Goal: Task Accomplishment & Management: Manage account settings

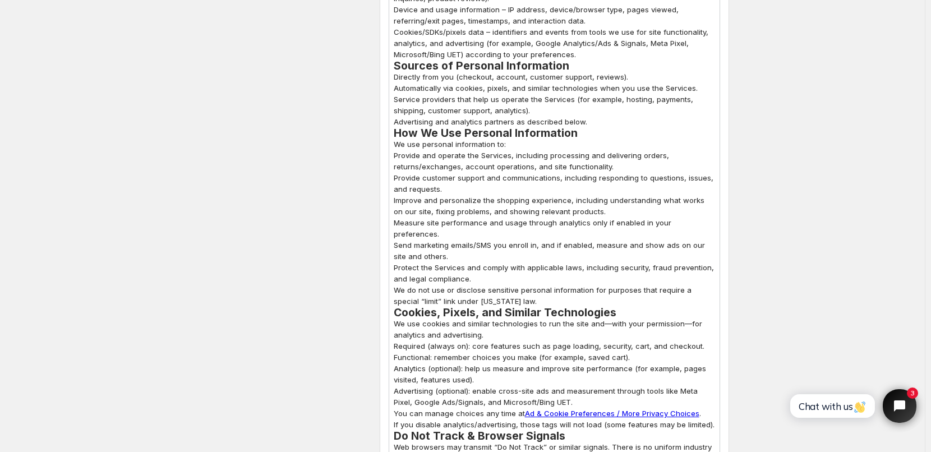
scroll to position [1514, 0]
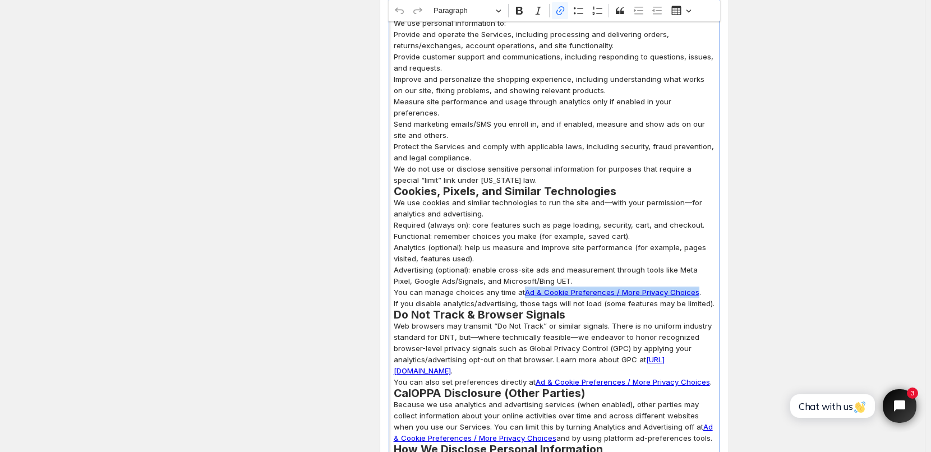
drag, startPoint x: 526, startPoint y: 269, endPoint x: 694, endPoint y: 269, distance: 168.2
click at [694, 287] on p "You can manage choices any time at Ad & Cookie Preferences / More Privacy Choic…" at bounding box center [554, 298] width 321 height 22
click at [625, 293] on icon "button" at bounding box center [619, 294] width 11 height 11
click at [619, 293] on input "[URL][DOMAIN_NAME]" at bounding box center [588, 295] width 131 height 17
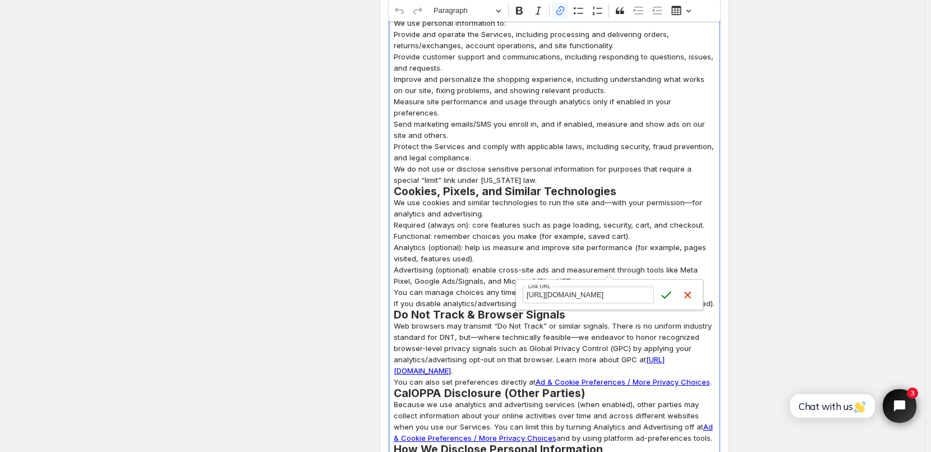
drag, startPoint x: 526, startPoint y: 293, endPoint x: 654, endPoint y: 297, distance: 128.5
click at [654, 297] on form "[URL][DOMAIN_NAME] Link URL Save Cancel" at bounding box center [609, 295] width 187 height 30
click at [667, 296] on icon "submit" at bounding box center [667, 295] width 10 height 7
click at [675, 197] on p "We use cookies and similar technologies to run the site and—with your permissio…" at bounding box center [554, 208] width 321 height 22
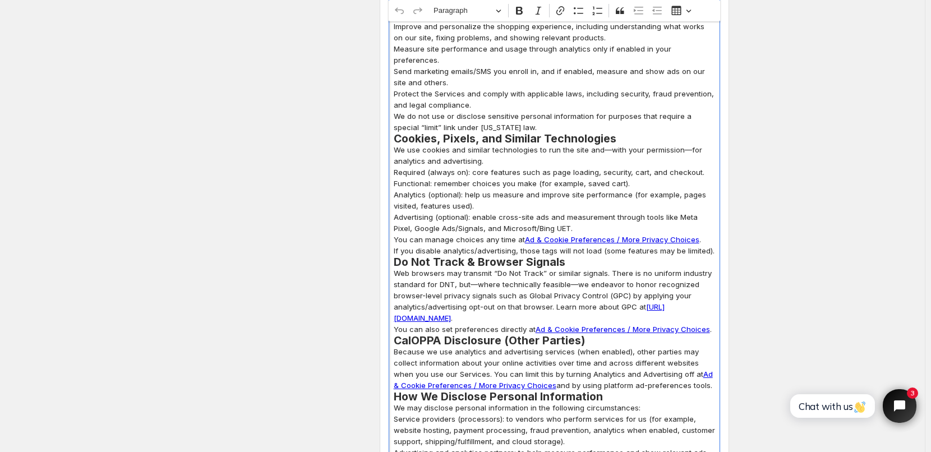
scroll to position [1570, 0]
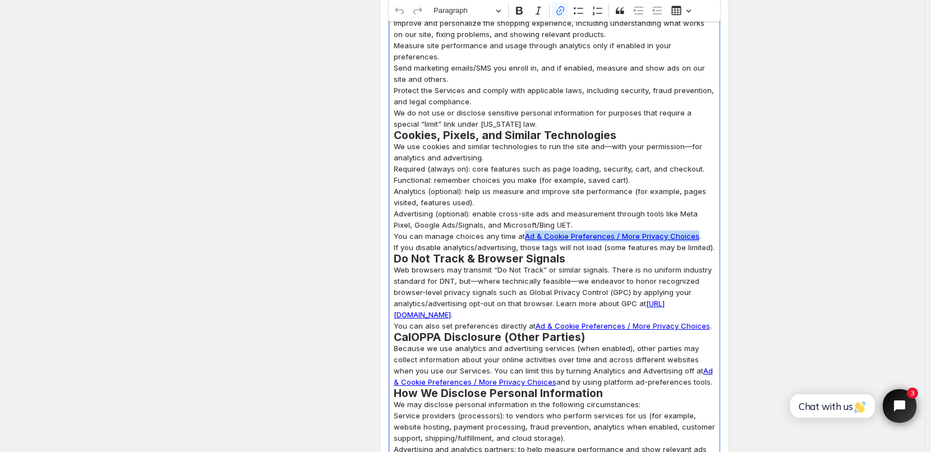
drag, startPoint x: 527, startPoint y: 214, endPoint x: 694, endPoint y: 211, distance: 167.1
click at [694, 230] on p "You can manage choices any time at Ad & Cookie Preferences / More Privacy Choic…" at bounding box center [554, 241] width 321 height 22
click at [561, 9] on icon "Editor toolbar" at bounding box center [560, 10] width 11 height 11
click at [625, 238] on icon "button" at bounding box center [619, 238] width 11 height 11
click at [636, 237] on input "[URL][DOMAIN_NAME]" at bounding box center [588, 238] width 131 height 17
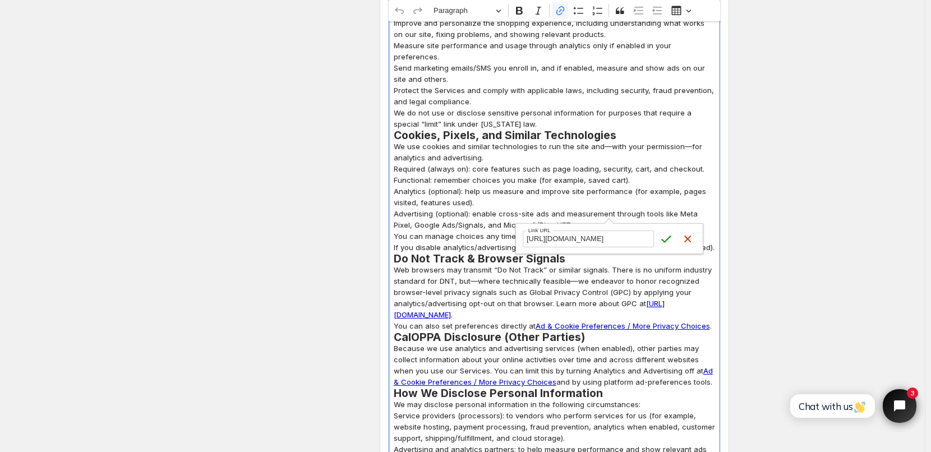
scroll to position [0, 119]
drag, startPoint x: 609, startPoint y: 238, endPoint x: 663, endPoint y: 238, distance: 53.8
click at [663, 238] on form "[URL][DOMAIN_NAME] Link URL Save Cancel" at bounding box center [609, 239] width 187 height 30
type input "[URL][DOMAIN_NAME]"
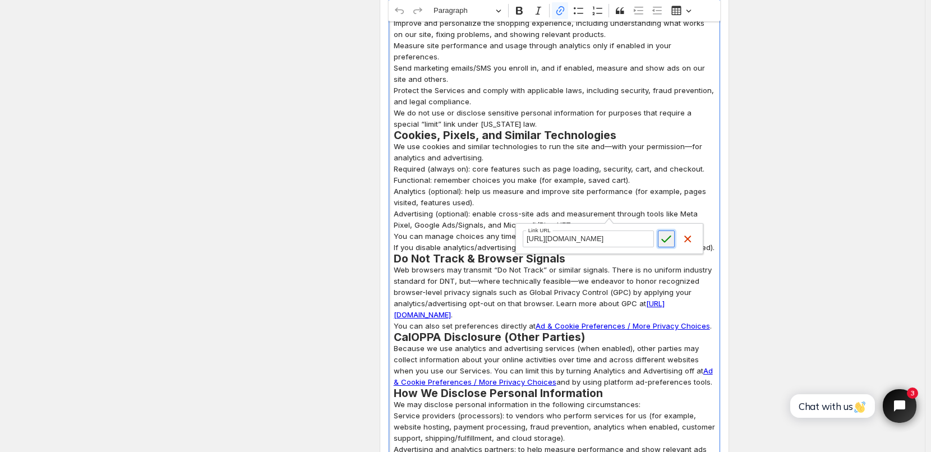
scroll to position [0, 0]
click at [665, 239] on icon "submit" at bounding box center [666, 238] width 11 height 11
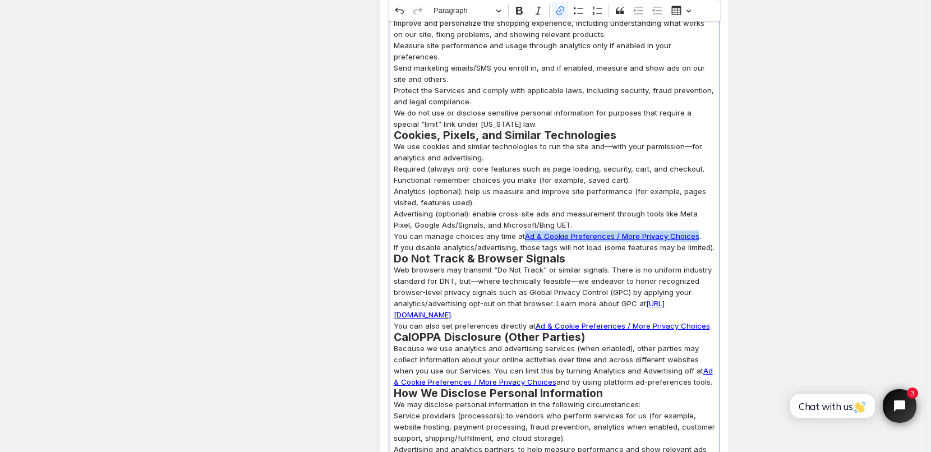
drag, startPoint x: 525, startPoint y: 213, endPoint x: 694, endPoint y: 214, distance: 168.2
click at [693, 232] on link "Ad & Cookie Preferences / More Privacy Choices" at bounding box center [612, 236] width 174 height 9
copy link "Ad & Cookie Preferences / More Privacy Choices"
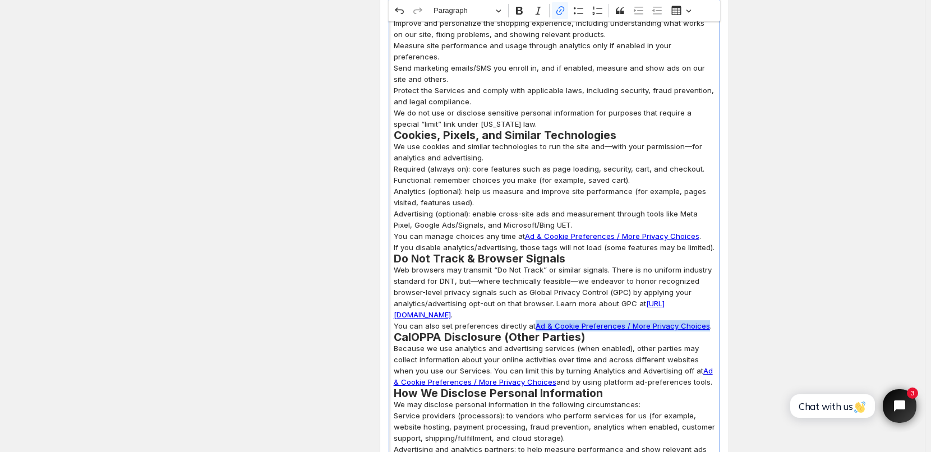
drag, startPoint x: 536, startPoint y: 302, endPoint x: 703, endPoint y: 306, distance: 166.6
click at [703, 321] on link "Ad & Cookie Preferences / More Privacy Choices" at bounding box center [623, 325] width 174 height 9
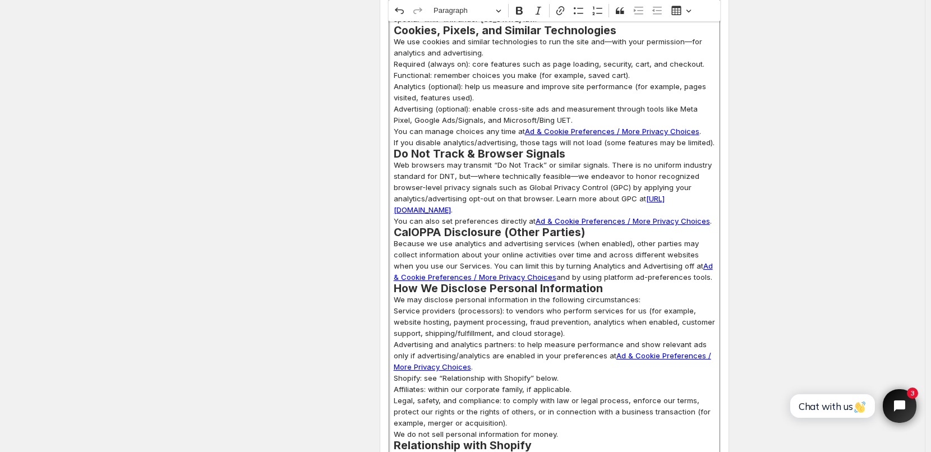
scroll to position [1682, 0]
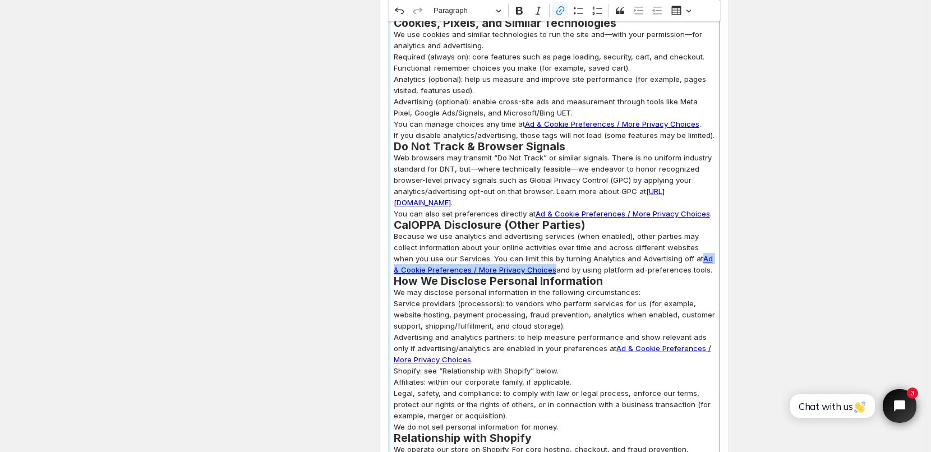
drag, startPoint x: 682, startPoint y: 236, endPoint x: 545, endPoint y: 250, distance: 138.1
click at [545, 254] on link "Ad & Cookie Preferences / More Privacy Choices" at bounding box center [553, 264] width 319 height 20
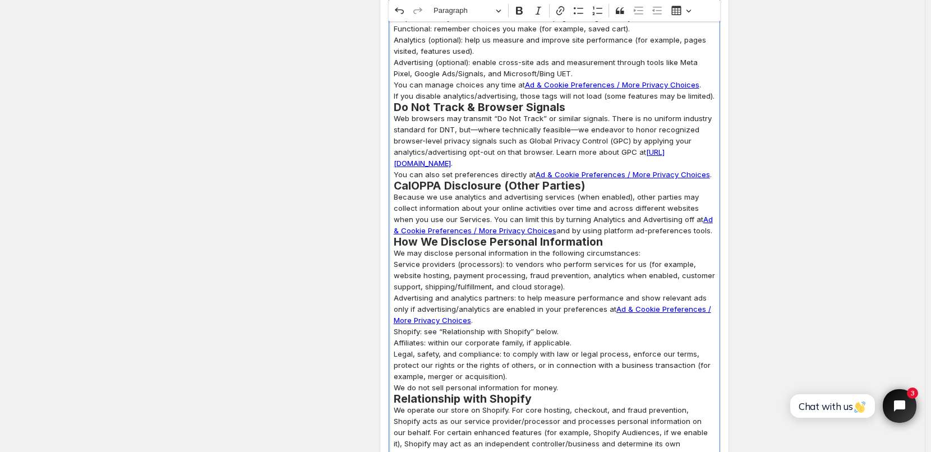
scroll to position [1738, 0]
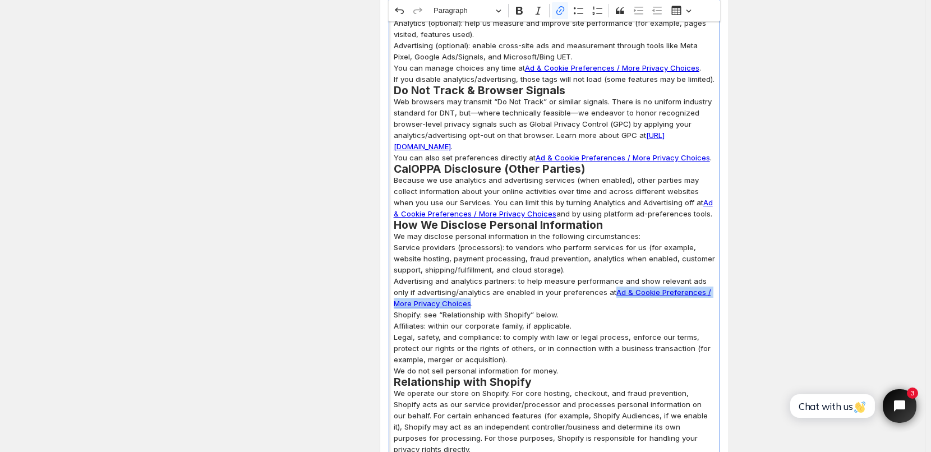
drag, startPoint x: 615, startPoint y: 270, endPoint x: 472, endPoint y: 282, distance: 144.0
click at [472, 288] on link "Ad & Cookie Preferences / More Privacy Choices" at bounding box center [552, 298] width 317 height 20
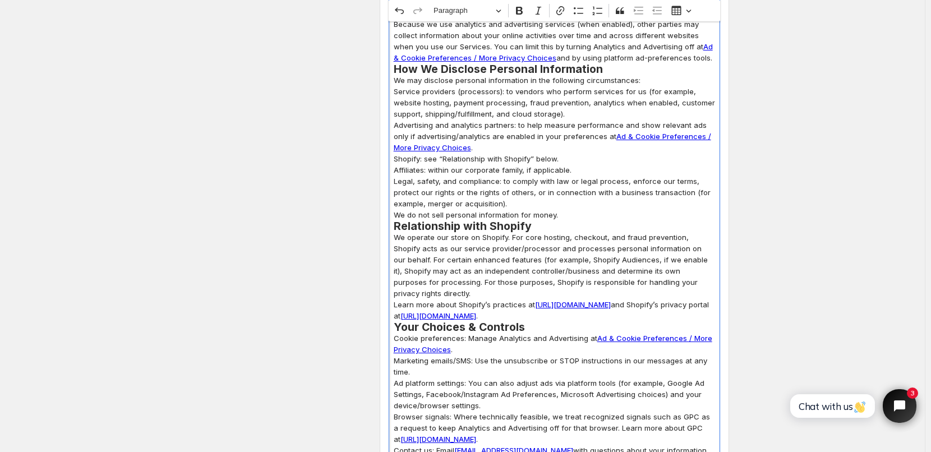
scroll to position [1907, 0]
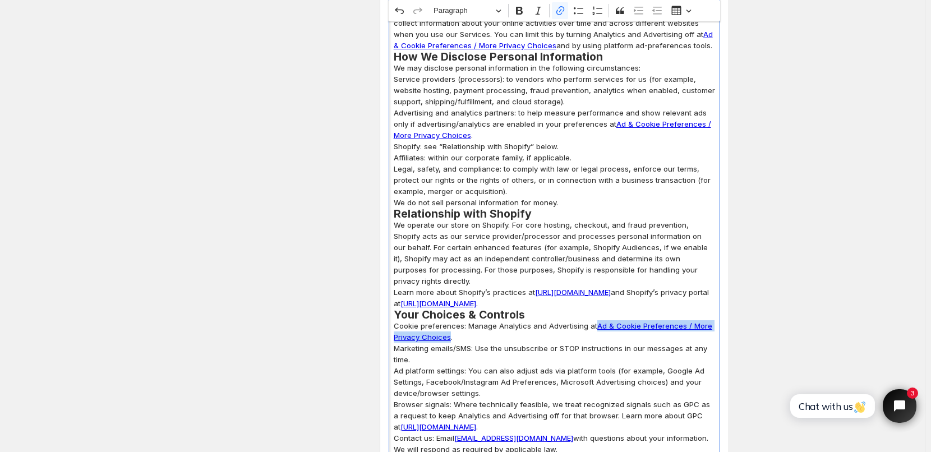
drag, startPoint x: 598, startPoint y: 304, endPoint x: 453, endPoint y: 315, distance: 145.7
click at [453, 320] on p "Cookie preferences: Manage Analytics and Advertising at Ad & Cookie Preferences…" at bounding box center [554, 331] width 321 height 22
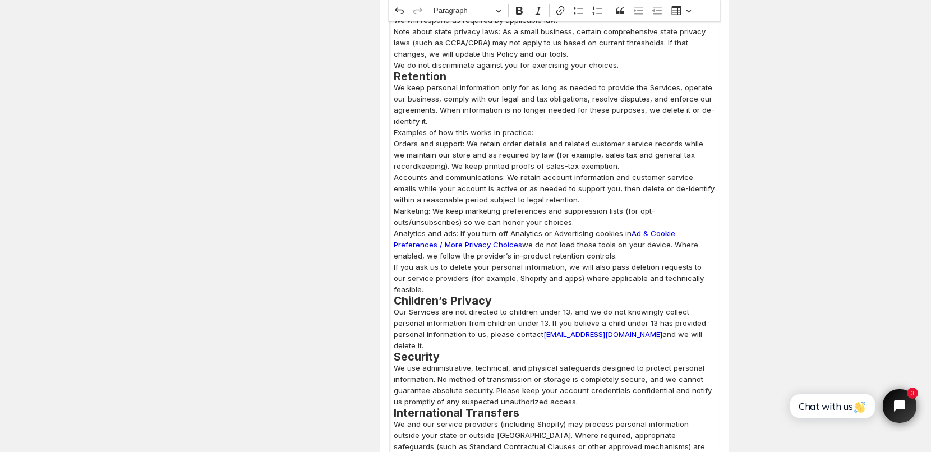
scroll to position [2355, 0]
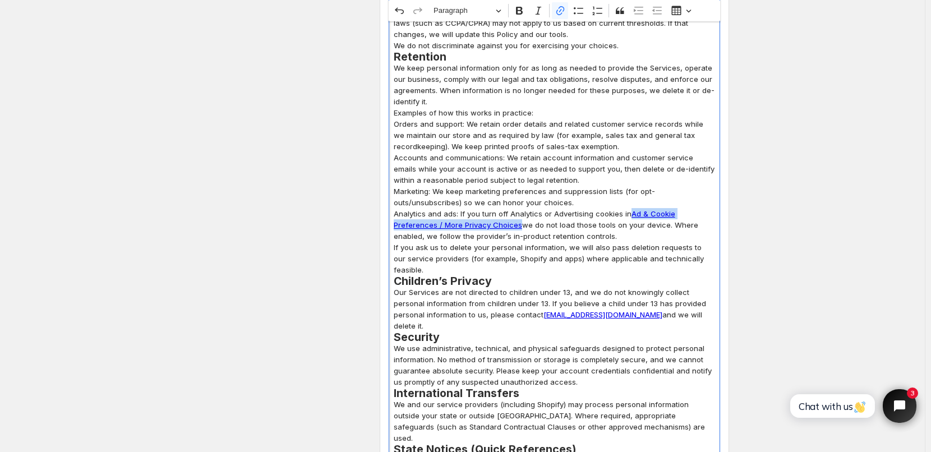
drag, startPoint x: 634, startPoint y: 192, endPoint x: 522, endPoint y: 200, distance: 112.4
click at [522, 208] on p "Analytics and ads: If you turn off Analytics or Advertising cookies in Ad & Coo…" at bounding box center [554, 225] width 321 height 34
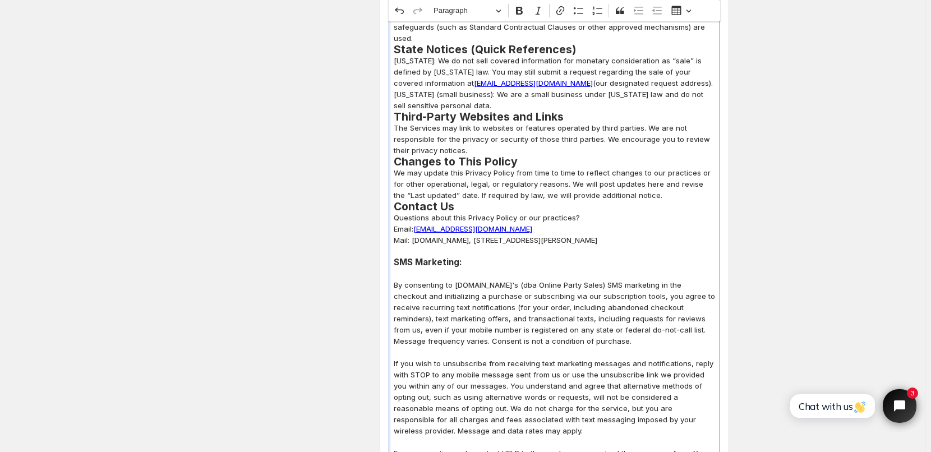
scroll to position [2748, 0]
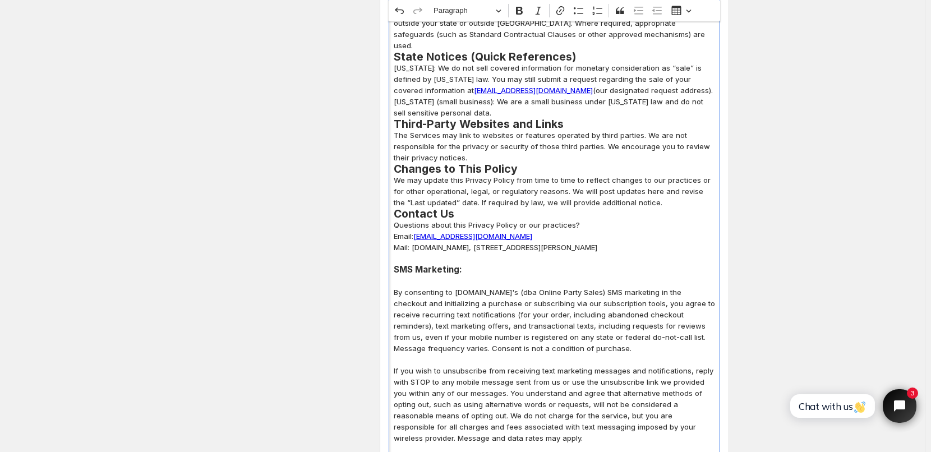
click at [434, 208] on h2 "Contact Us" at bounding box center [554, 213] width 321 height 11
click at [427, 264] on h3 "SMS Marketing:" at bounding box center [554, 269] width 321 height 11
click at [399, 264] on h3 "SMS Marketing:" at bounding box center [554, 269] width 321 height 11
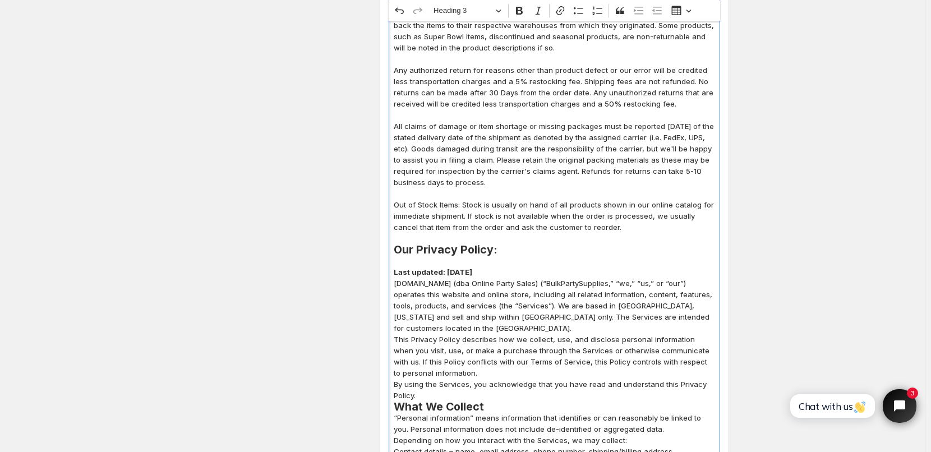
scroll to position [841, 0]
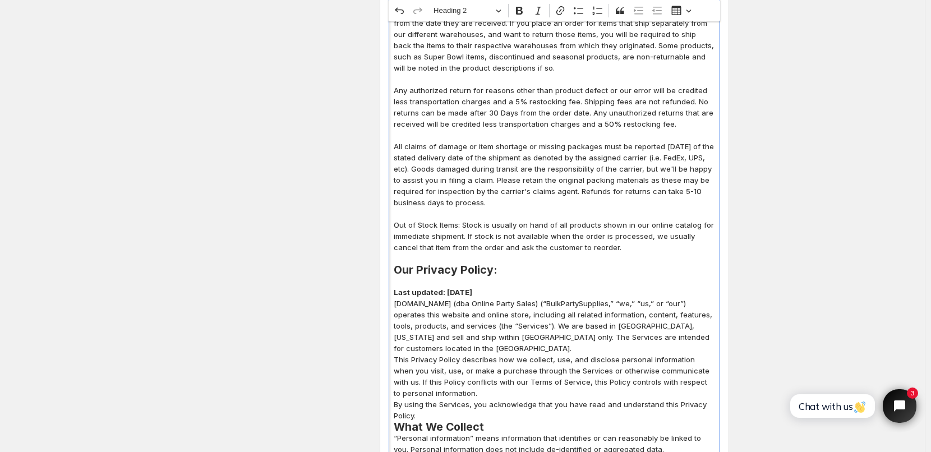
click at [435, 264] on h2 "Our Privacy Policy:" at bounding box center [554, 269] width 321 height 11
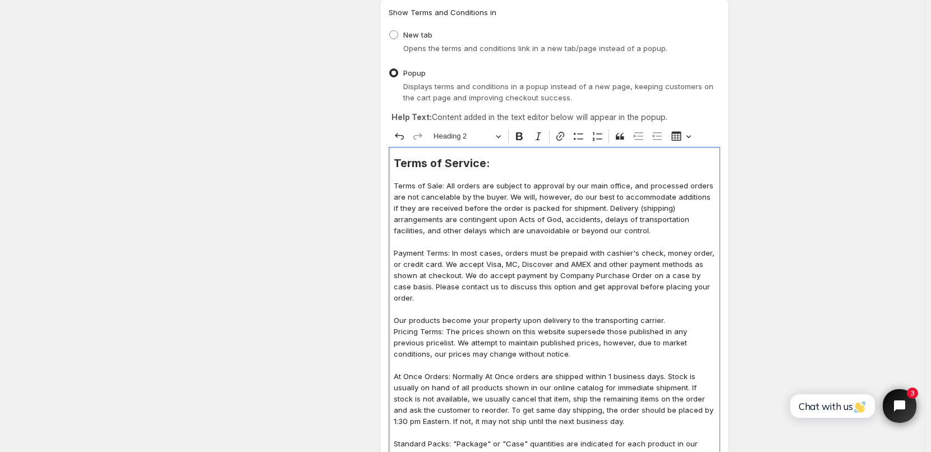
scroll to position [168, 0]
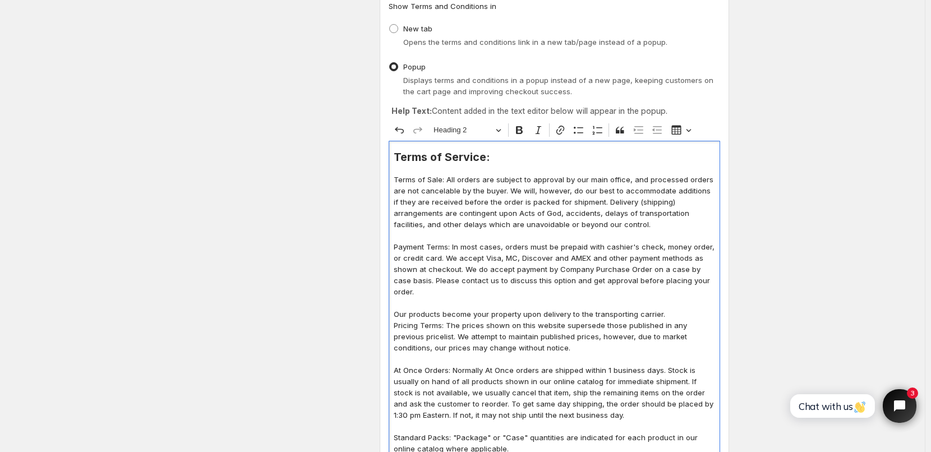
click at [414, 158] on h2 "Terms of Service:" at bounding box center [554, 156] width 321 height 11
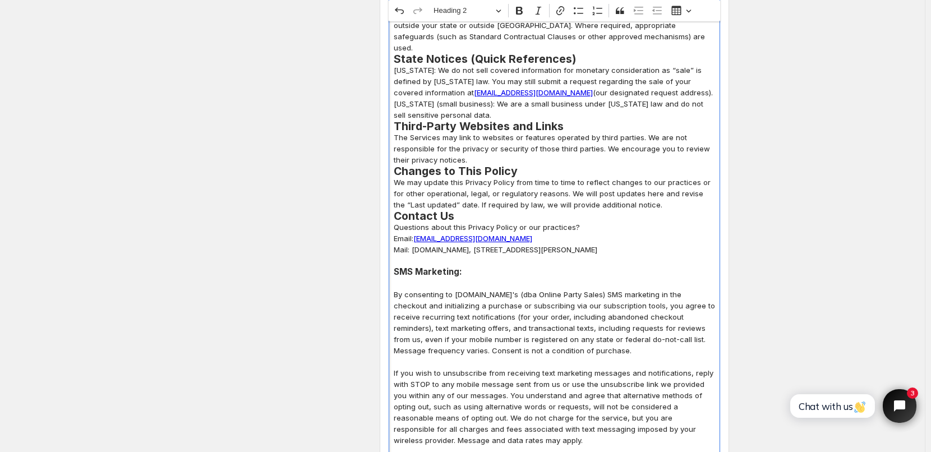
scroll to position [2748, 0]
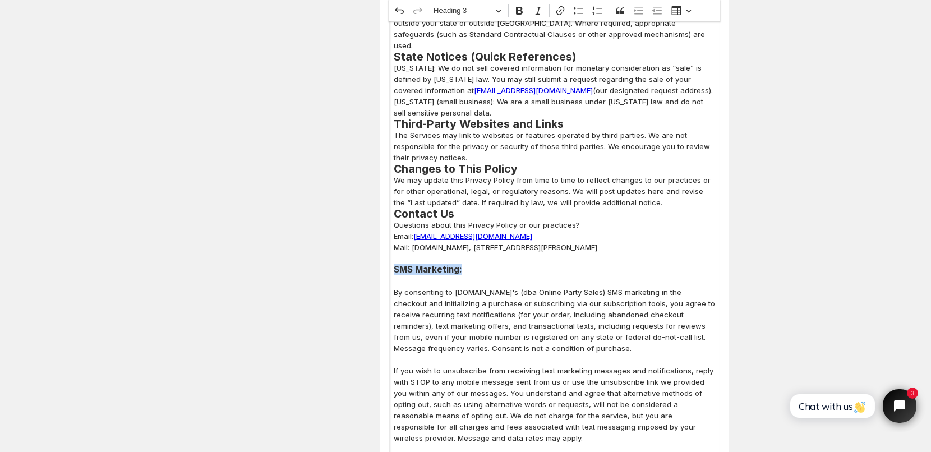
drag, startPoint x: 396, startPoint y: 224, endPoint x: 472, endPoint y: 216, distance: 76.7
click at [465, 264] on h3 "SMS Marketing:" at bounding box center [554, 269] width 321 height 11
click at [497, 10] on button "Heading 3" at bounding box center [466, 10] width 77 height 17
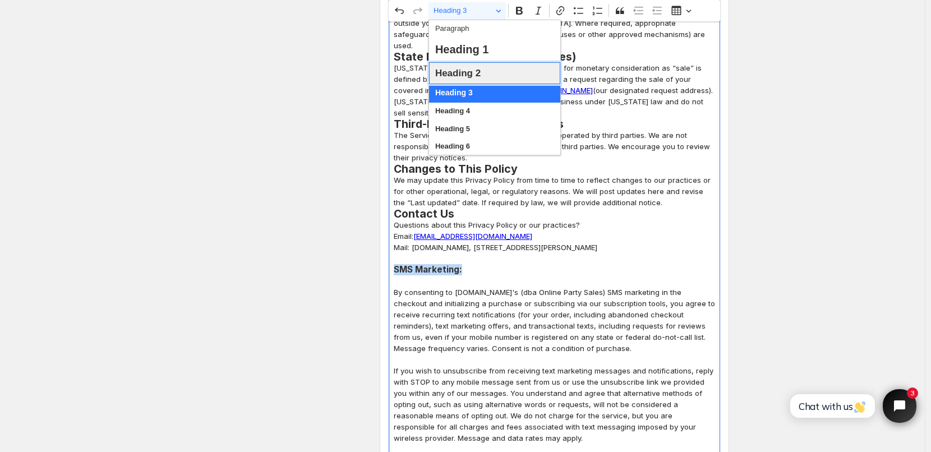
click at [463, 73] on span "Heading 2" at bounding box center [457, 72] width 45 height 17
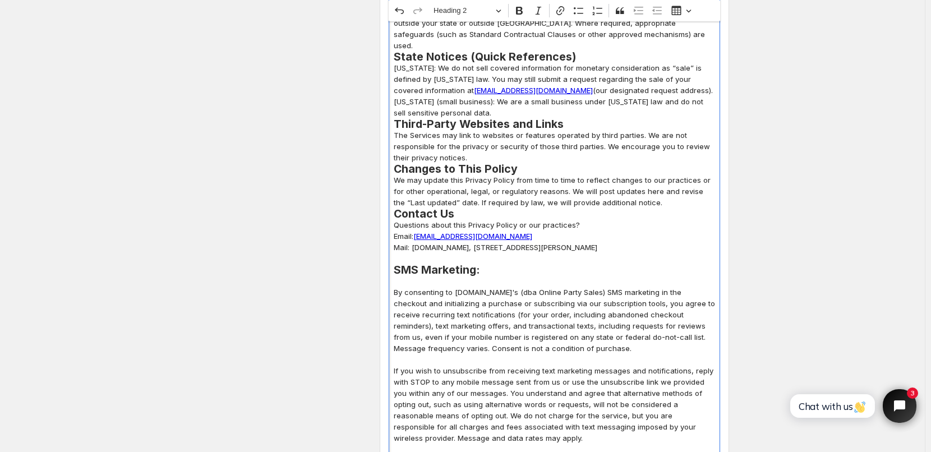
click at [520, 242] on p "Mail: [DOMAIN_NAME], [STREET_ADDRESS][PERSON_NAME]" at bounding box center [554, 247] width 321 height 11
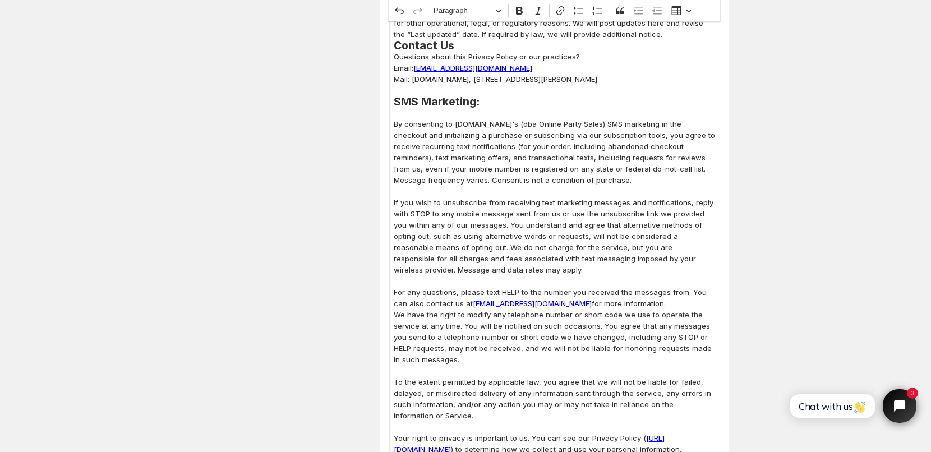
scroll to position [3084, 0]
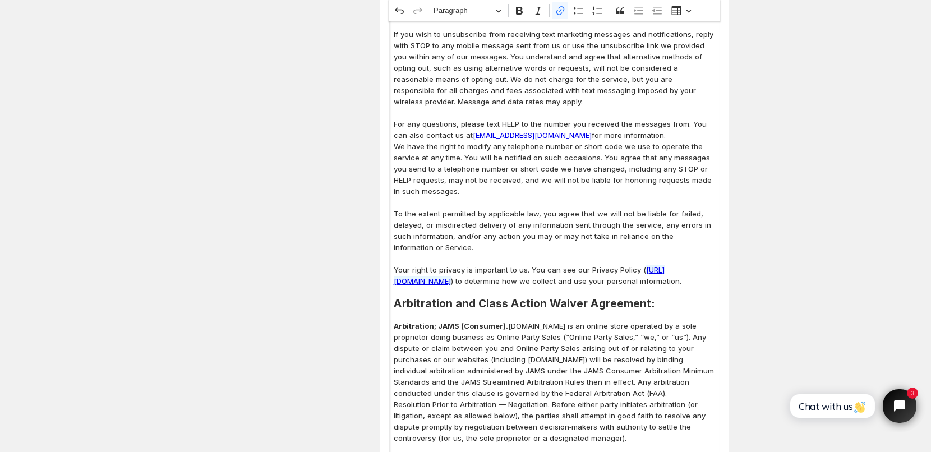
drag, startPoint x: 400, startPoint y: 236, endPoint x: 615, endPoint y: 238, distance: 215.4
click at [615, 265] on link "[URL][DOMAIN_NAME]" at bounding box center [529, 275] width 271 height 20
drag, startPoint x: 592, startPoint y: 223, endPoint x: 639, endPoint y: 226, distance: 46.7
click at [639, 264] on p "Your right to privacy is important to us. You can see our Privacy Policy ( [URL…" at bounding box center [554, 275] width 321 height 22
click at [563, 11] on icon "Editor toolbar" at bounding box center [560, 10] width 11 height 11
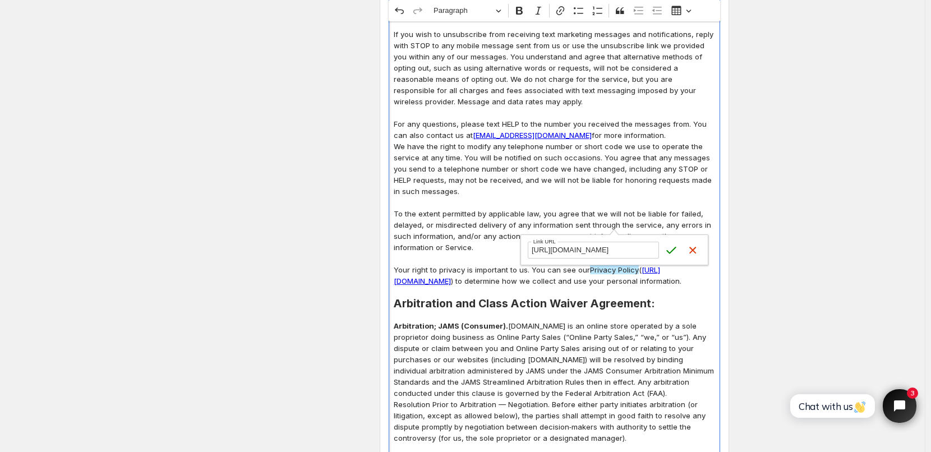
scroll to position [0, 61]
type input "[URL][DOMAIN_NAME]"
click at [670, 252] on icon "submit" at bounding box center [671, 250] width 11 height 11
click at [676, 253] on p "Editor editing area: main. Press Alt+0 for help." at bounding box center [554, 258] width 321 height 11
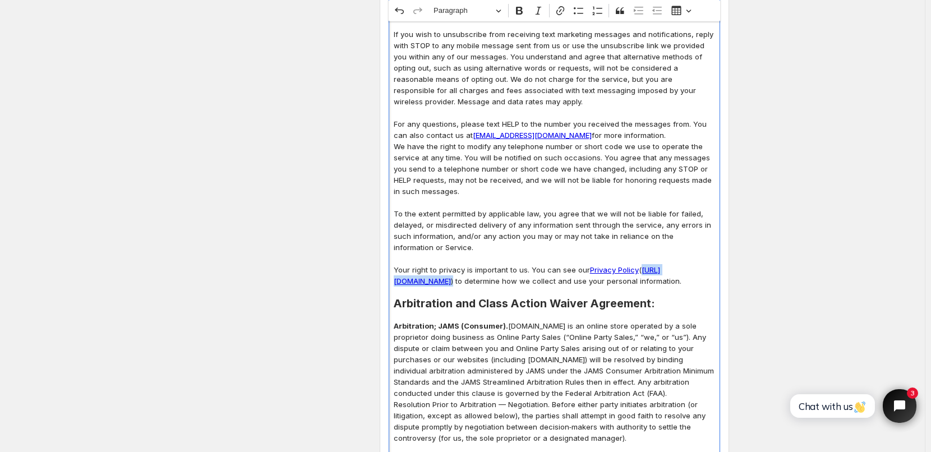
drag, startPoint x: 610, startPoint y: 233, endPoint x: 395, endPoint y: 238, distance: 214.8
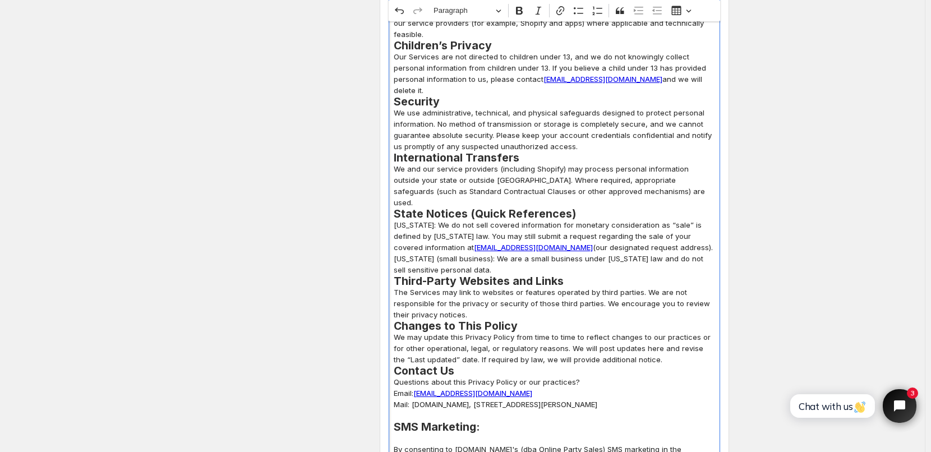
scroll to position [2580, 0]
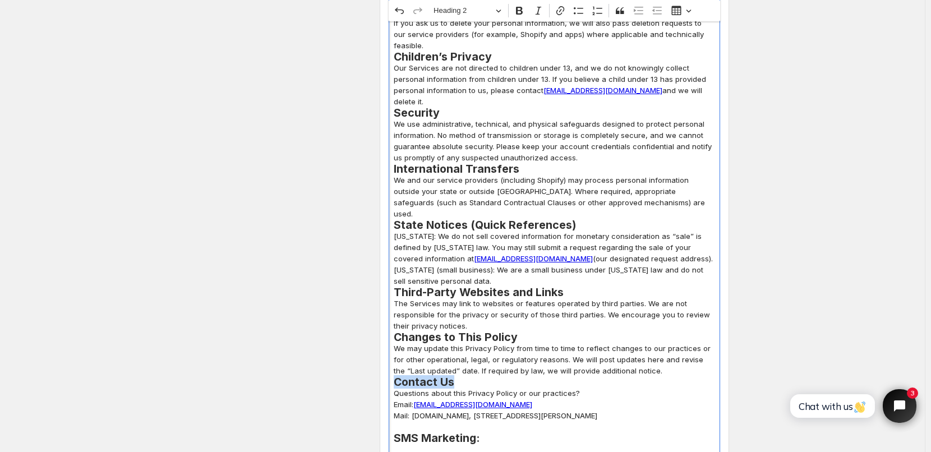
drag, startPoint x: 399, startPoint y: 324, endPoint x: 457, endPoint y: 326, distance: 57.8
click at [457, 376] on h2 "Contact Us" at bounding box center [554, 381] width 321 height 11
click at [476, 9] on span "Heading 2" at bounding box center [462, 10] width 58 height 13
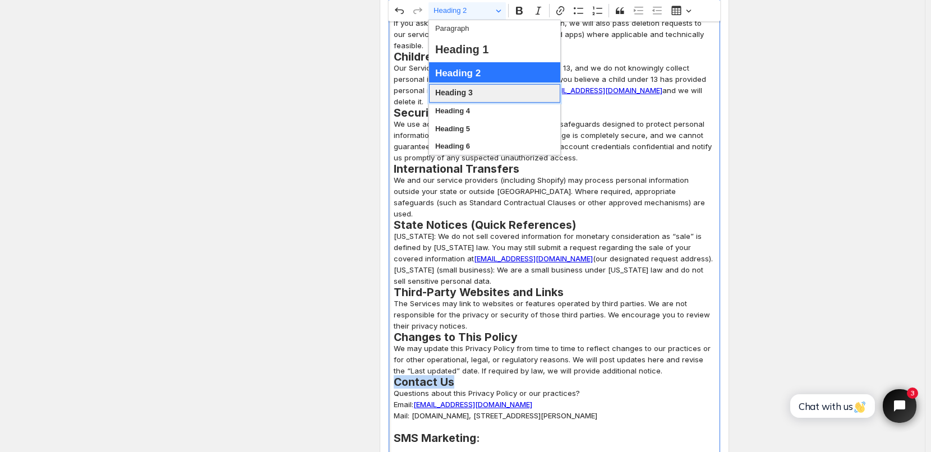
click at [465, 94] on span "Heading 3" at bounding box center [454, 93] width 38 height 15
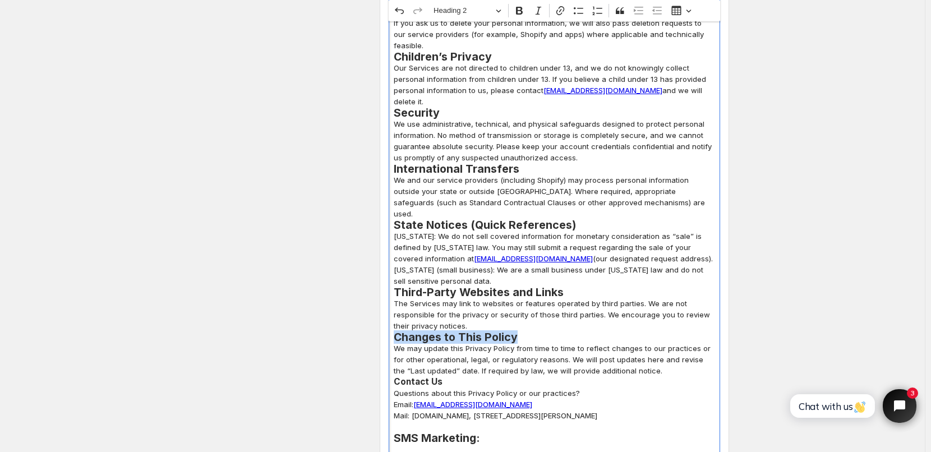
drag, startPoint x: 408, startPoint y: 280, endPoint x: 520, endPoint y: 281, distance: 111.6
click at [520, 331] on h2 "Changes to This Policy" at bounding box center [554, 336] width 321 height 11
click at [465, 14] on span "Heading 2" at bounding box center [462, 10] width 58 height 13
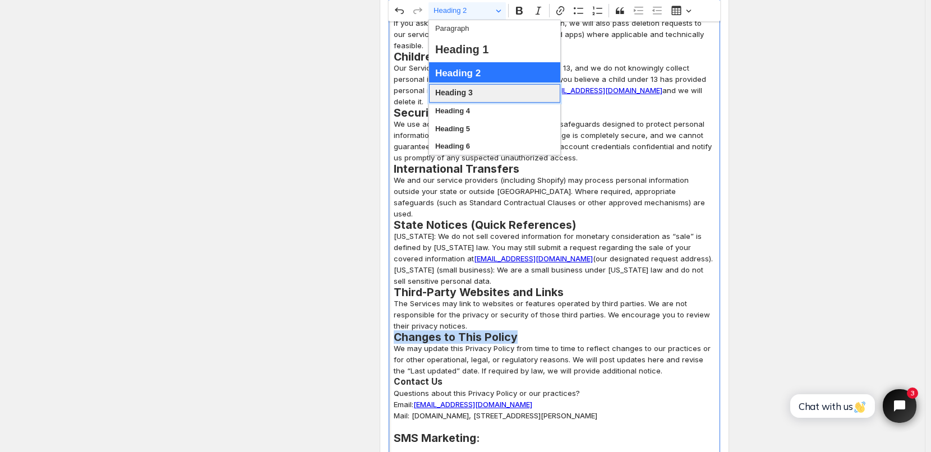
click at [464, 94] on span "Heading 3" at bounding box center [454, 93] width 38 height 15
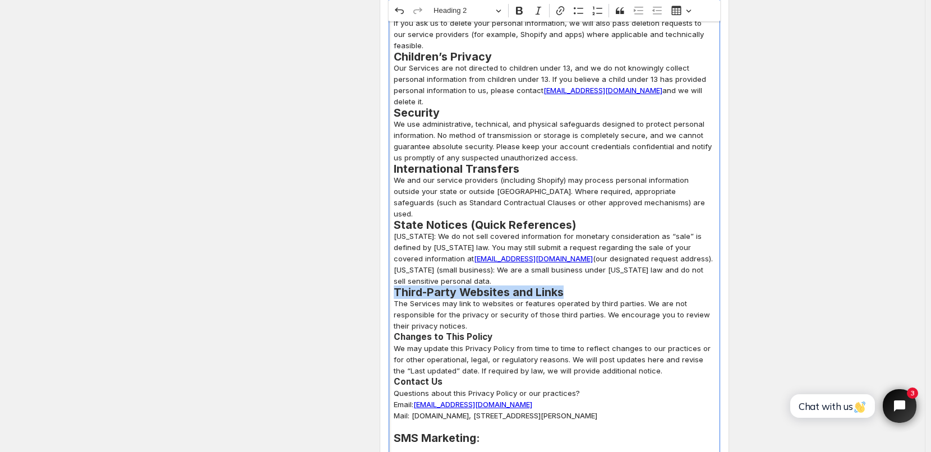
drag, startPoint x: 398, startPoint y: 234, endPoint x: 564, endPoint y: 233, distance: 166.0
click at [564, 287] on h2 "Third-Party Websites and Links" at bounding box center [554, 292] width 321 height 11
click at [487, 12] on span "Heading 2" at bounding box center [462, 10] width 58 height 13
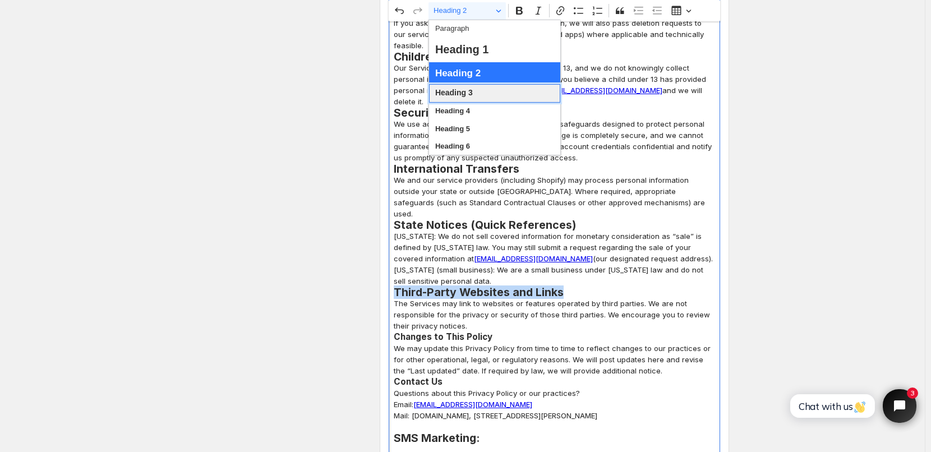
click at [463, 96] on span "Heading 3" at bounding box center [454, 93] width 38 height 15
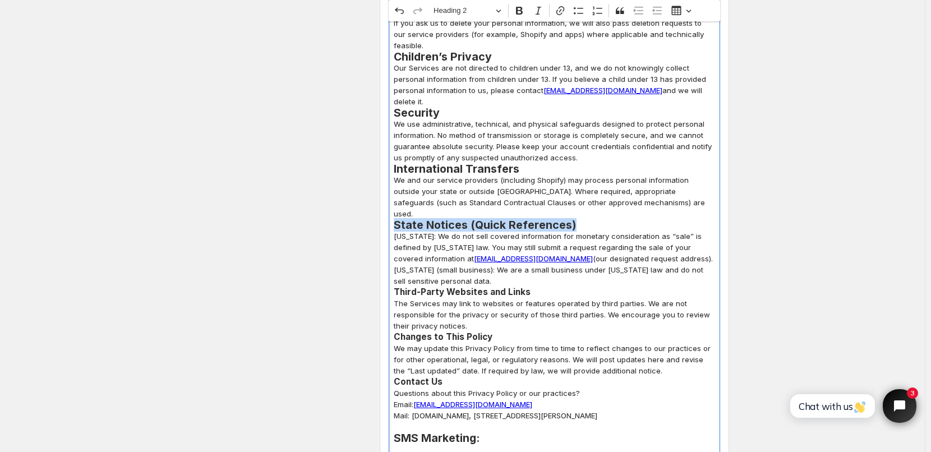
drag, startPoint x: 398, startPoint y: 169, endPoint x: 574, endPoint y: 167, distance: 176.1
click at [574, 219] on h2 "State Notices (Quick References)" at bounding box center [554, 224] width 321 height 11
click at [482, 4] on span "Heading 2" at bounding box center [462, 10] width 58 height 13
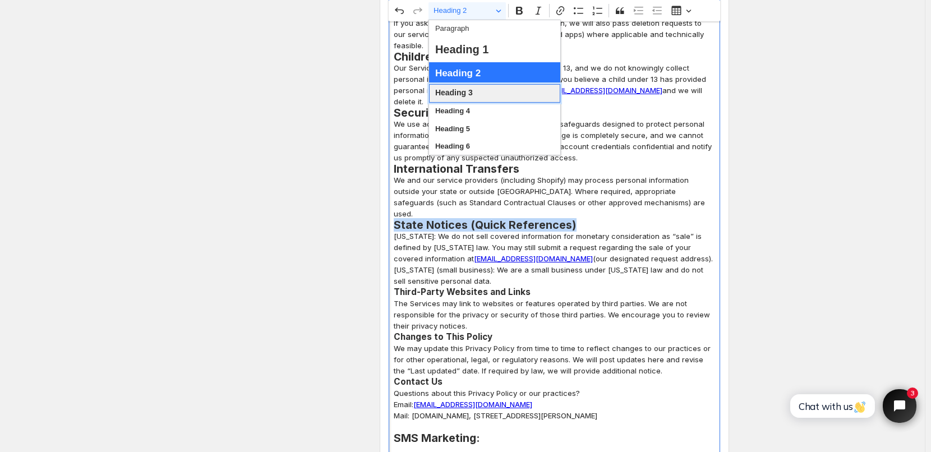
click at [463, 96] on span "Heading 3" at bounding box center [454, 93] width 38 height 15
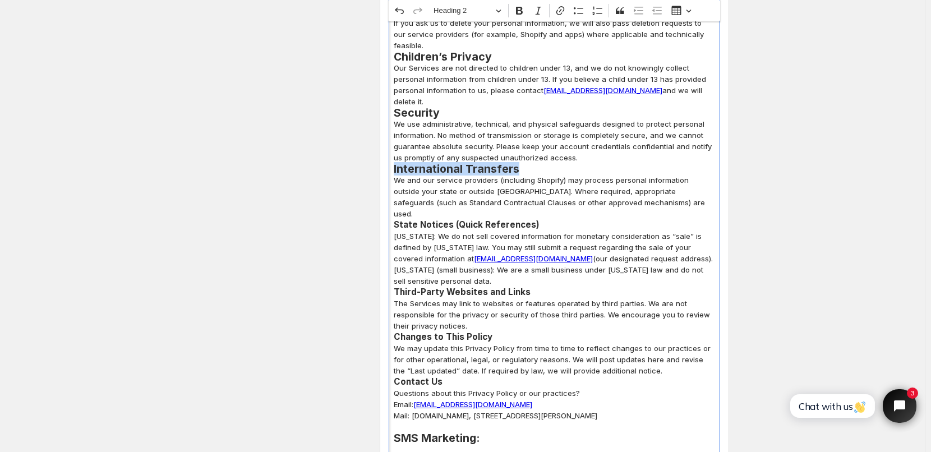
drag, startPoint x: 396, startPoint y: 122, endPoint x: 527, endPoint y: 122, distance: 130.1
click at [527, 163] on h2 "International Transfers" at bounding box center [554, 168] width 321 height 11
click at [468, 12] on span "Heading 2" at bounding box center [462, 10] width 58 height 13
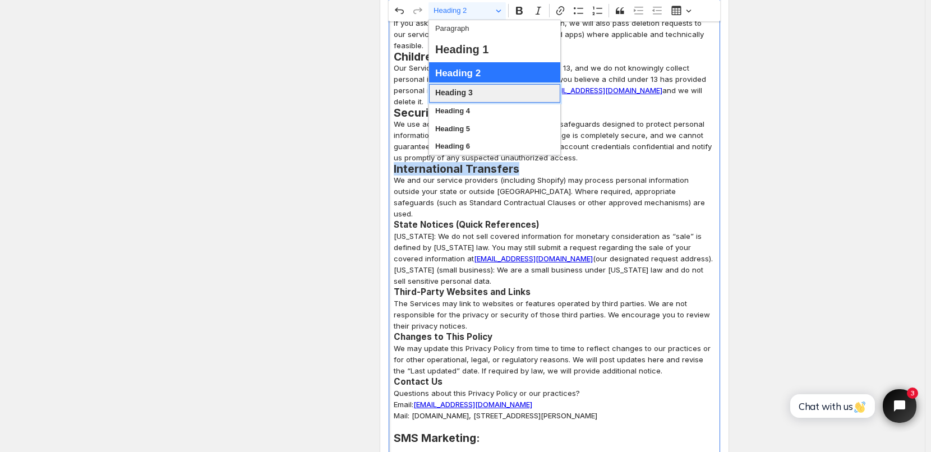
click at [459, 94] on span "Heading 3" at bounding box center [454, 93] width 38 height 15
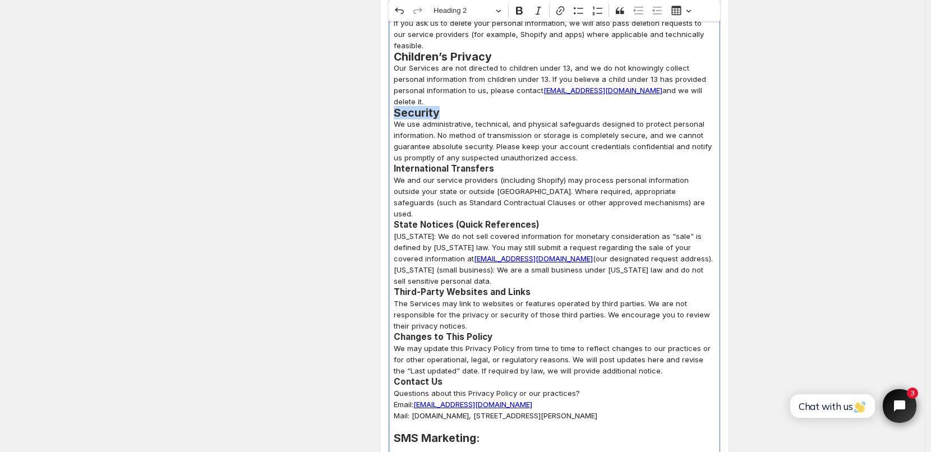
drag, startPoint x: 399, startPoint y: 69, endPoint x: 452, endPoint y: 69, distance: 53.3
click at [452, 107] on h2 "Security" at bounding box center [554, 112] width 321 height 11
click at [463, 6] on span "Heading 2" at bounding box center [462, 10] width 58 height 13
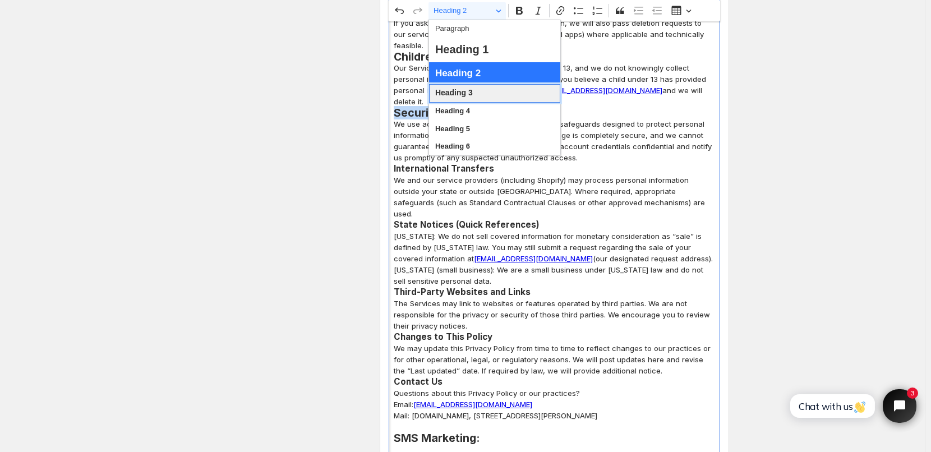
click at [461, 94] on span "Heading 3" at bounding box center [454, 93] width 38 height 15
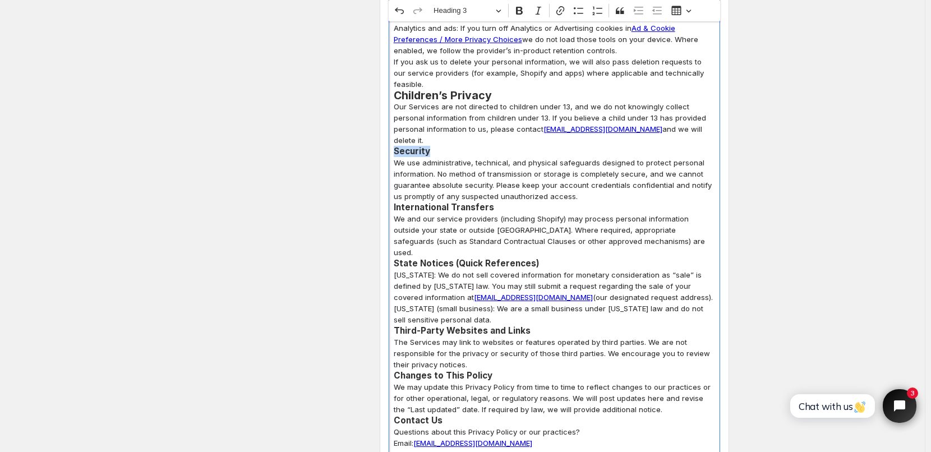
scroll to position [2524, 0]
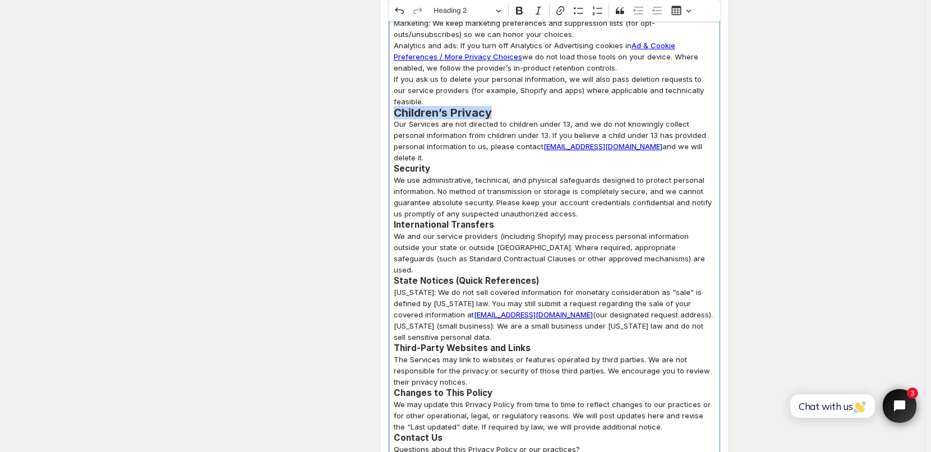
drag, startPoint x: 396, startPoint y: 80, endPoint x: 499, endPoint y: 80, distance: 102.1
click at [495, 107] on h2 "Children’s Privacy" at bounding box center [554, 112] width 321 height 11
click at [476, 8] on span "Heading 2" at bounding box center [462, 10] width 58 height 13
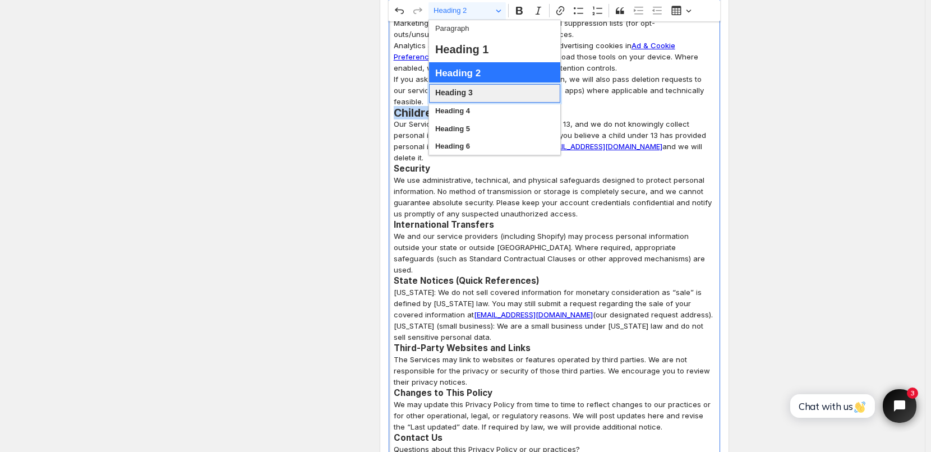
click at [464, 94] on span "Heading 3" at bounding box center [454, 93] width 38 height 15
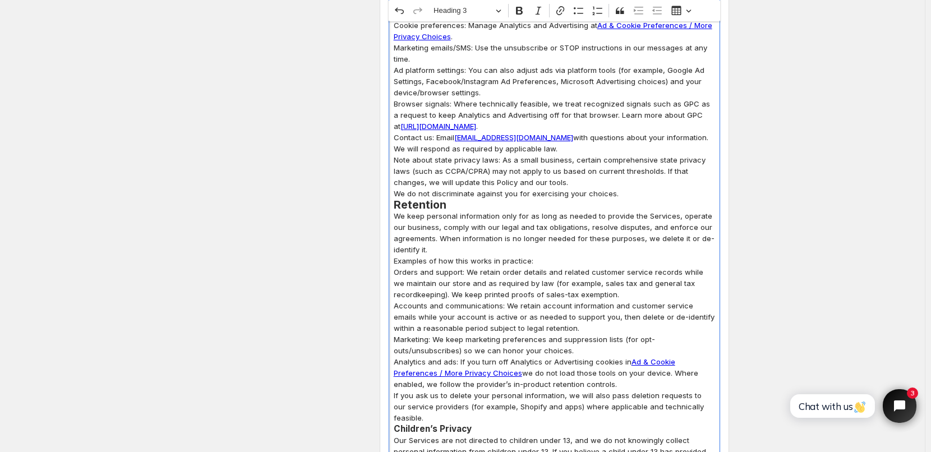
scroll to position [2187, 0]
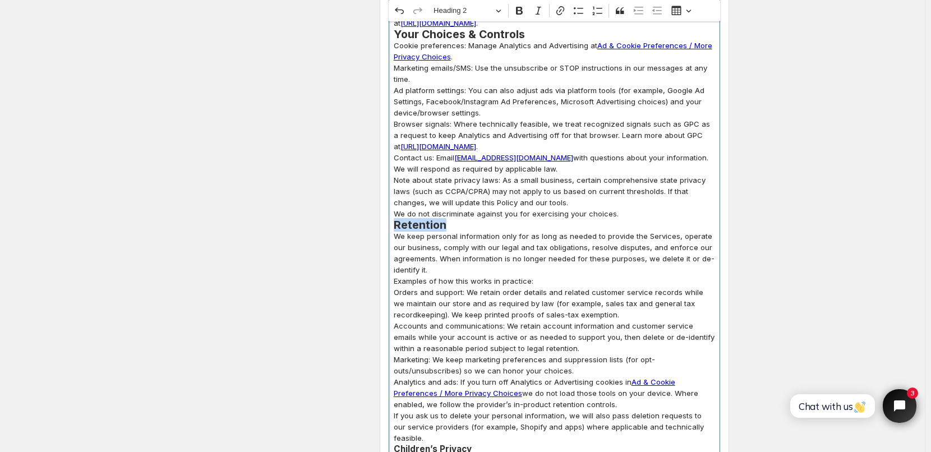
drag, startPoint x: 395, startPoint y: 203, endPoint x: 449, endPoint y: 201, distance: 53.9
click at [449, 201] on div "Terms of Service: Terms of Sale: All orders are subject to approval by our main…" at bounding box center [554, 454] width 331 height 4664
click at [465, 11] on span "Heading 2" at bounding box center [462, 10] width 58 height 13
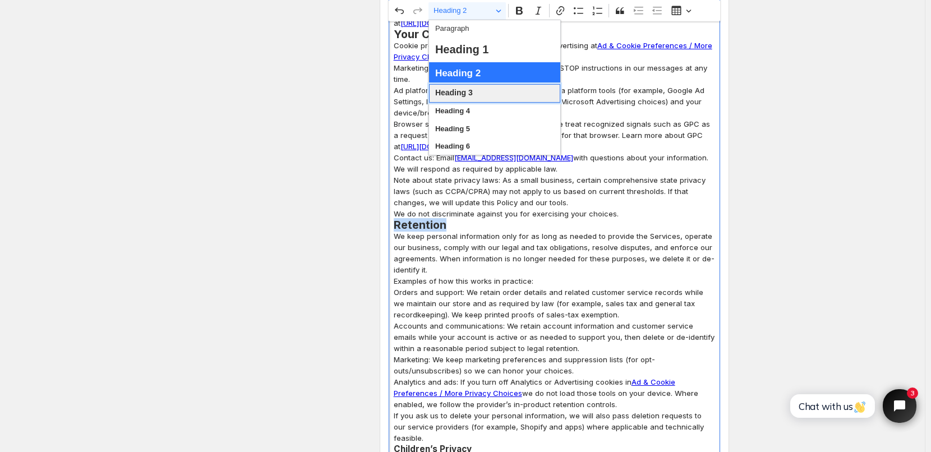
click at [467, 93] on span "Heading 3" at bounding box center [454, 93] width 38 height 15
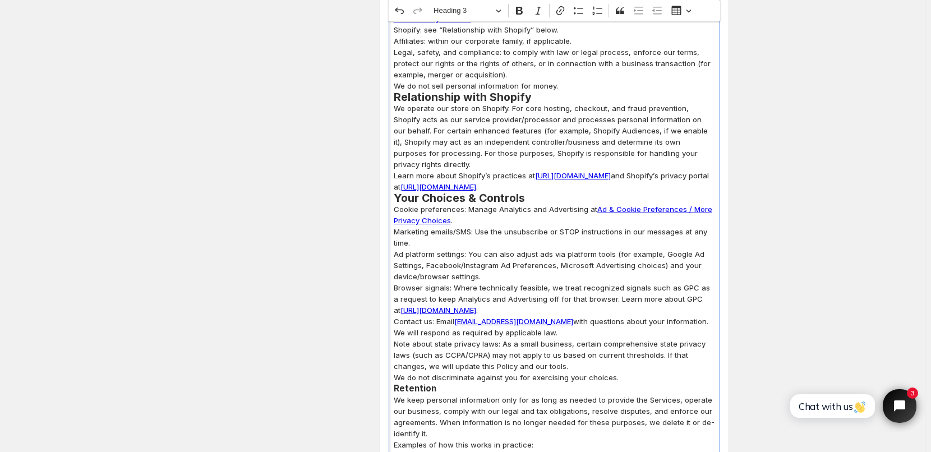
scroll to position [2019, 0]
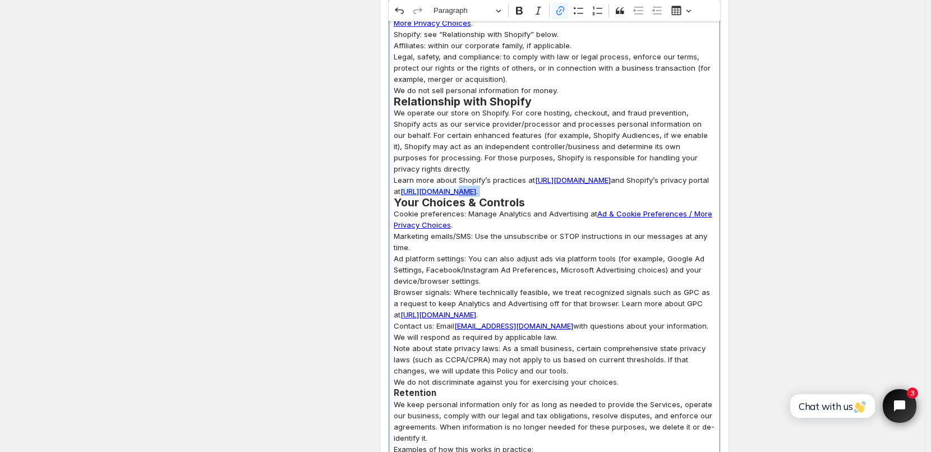
drag, startPoint x: 396, startPoint y: 177, endPoint x: 533, endPoint y: 173, distance: 136.9
drag, startPoint x: 529, startPoint y: 179, endPoint x: 403, endPoint y: 181, distance: 126.2
click at [491, 7] on span "Heading 2" at bounding box center [462, 10] width 58 height 13
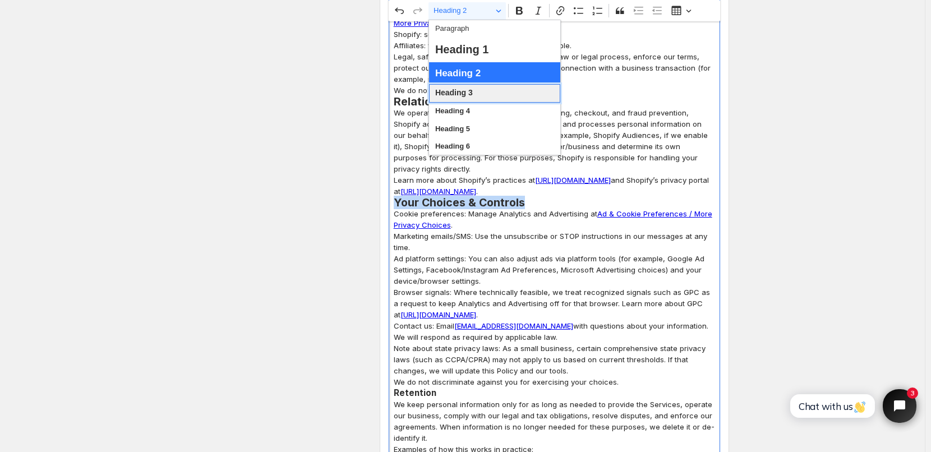
click at [465, 93] on span "Heading 3" at bounding box center [454, 93] width 38 height 15
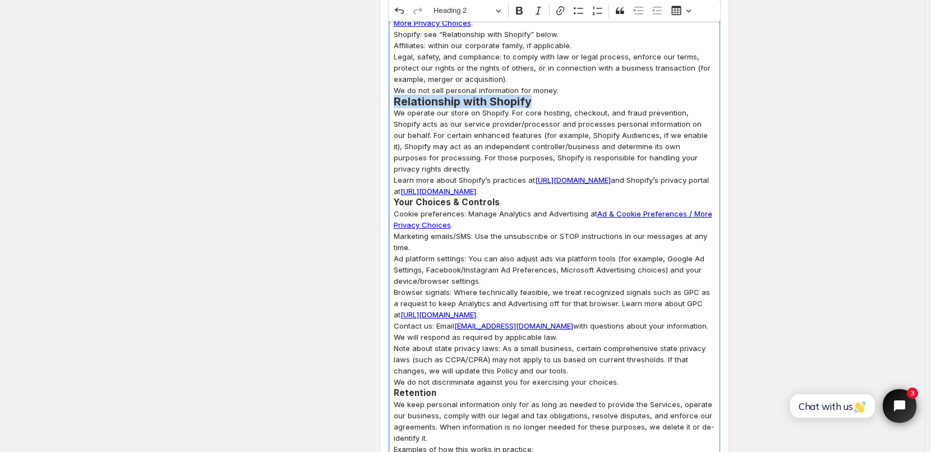
drag, startPoint x: 399, startPoint y: 77, endPoint x: 537, endPoint y: 76, distance: 138.0
click at [537, 96] on h2 "Relationship with Shopify" at bounding box center [554, 101] width 321 height 11
click at [474, 12] on span "Heading 2" at bounding box center [462, 10] width 58 height 13
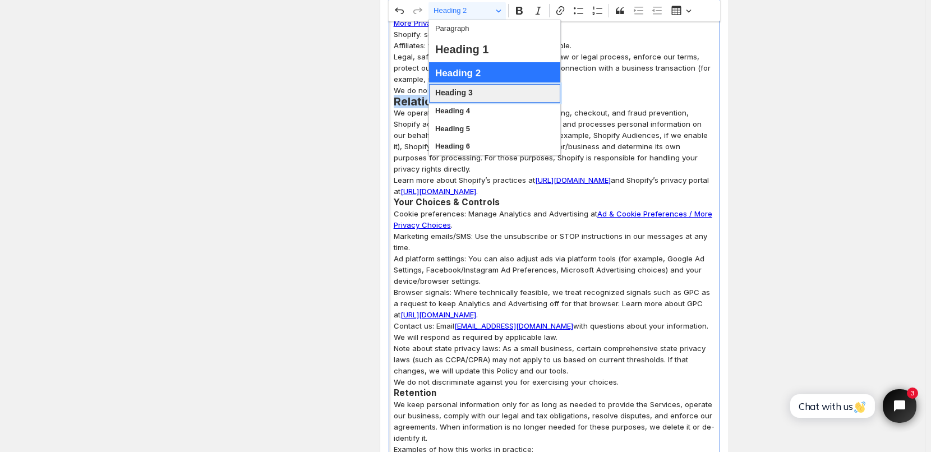
click at [471, 94] on span "Heading 3" at bounding box center [454, 93] width 38 height 15
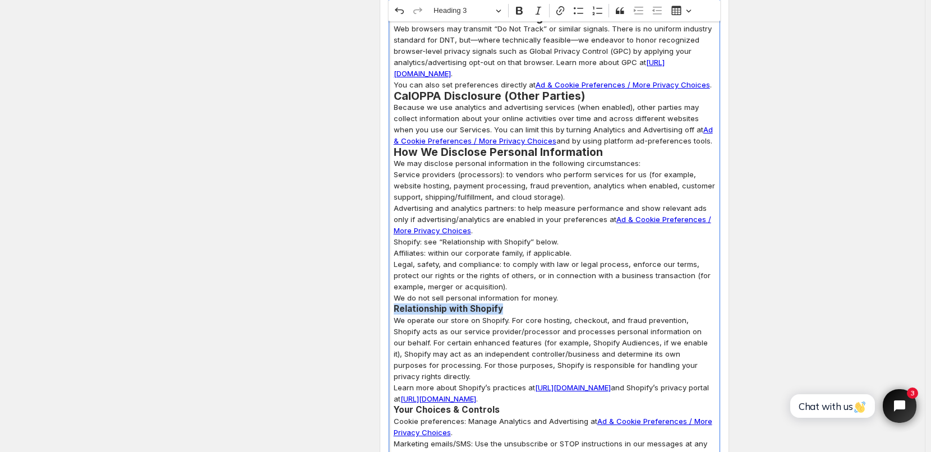
scroll to position [1795, 0]
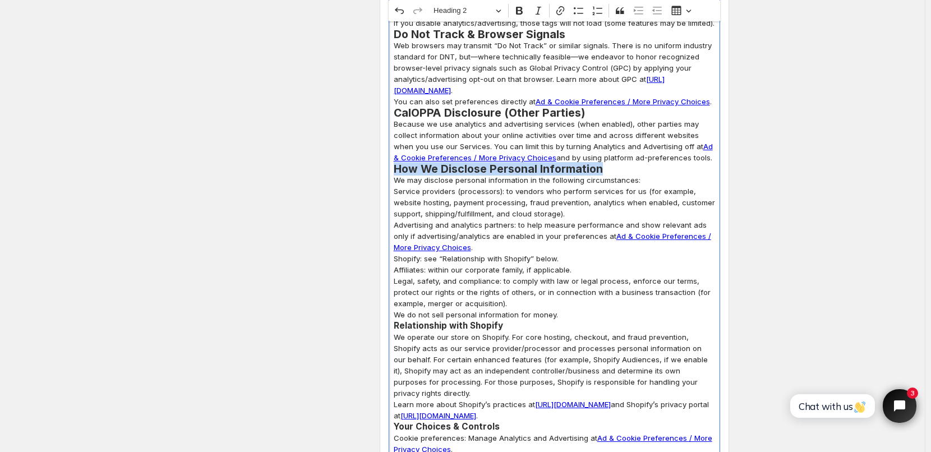
drag, startPoint x: 397, startPoint y: 146, endPoint x: 601, endPoint y: 143, distance: 203.6
click at [601, 163] on h2 "How We Disclose Personal Information" at bounding box center [554, 168] width 321 height 11
click at [483, 16] on span "Heading 2" at bounding box center [462, 10] width 58 height 13
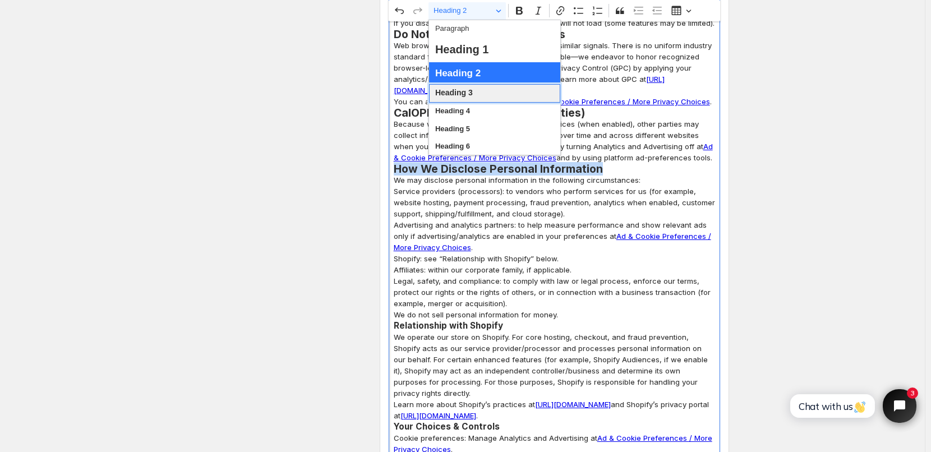
click at [465, 95] on span "Heading 3" at bounding box center [454, 93] width 38 height 15
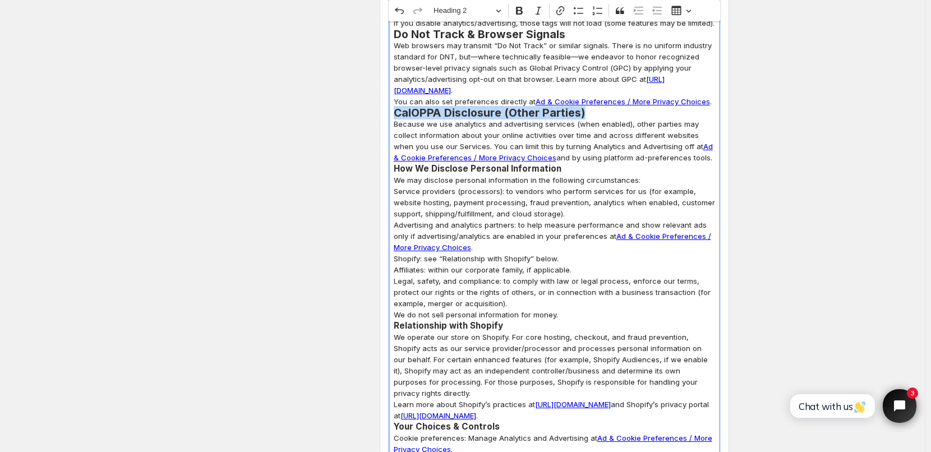
drag, startPoint x: 397, startPoint y: 91, endPoint x: 591, endPoint y: 90, distance: 194.0
click at [591, 107] on h2 "CalOPPA Disclosure (Other Parties)" at bounding box center [554, 112] width 321 height 11
click at [477, 13] on span "Heading 2" at bounding box center [462, 10] width 58 height 13
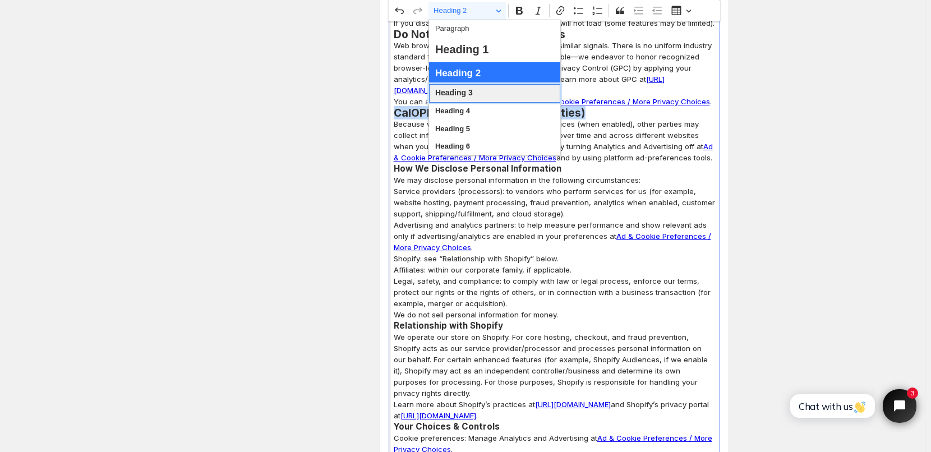
click at [460, 92] on span "Heading 3" at bounding box center [454, 93] width 38 height 15
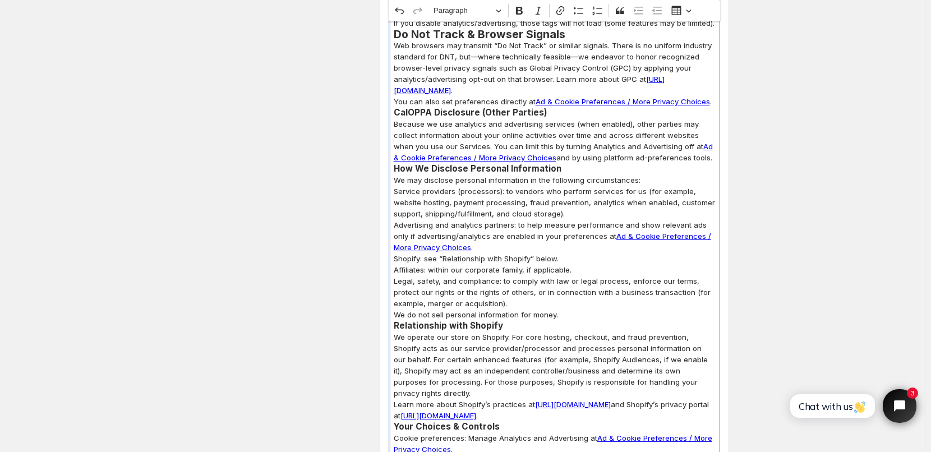
click at [595, 118] on p "Because we use analytics and advertising services (when enabled), other parties…" at bounding box center [554, 140] width 321 height 45
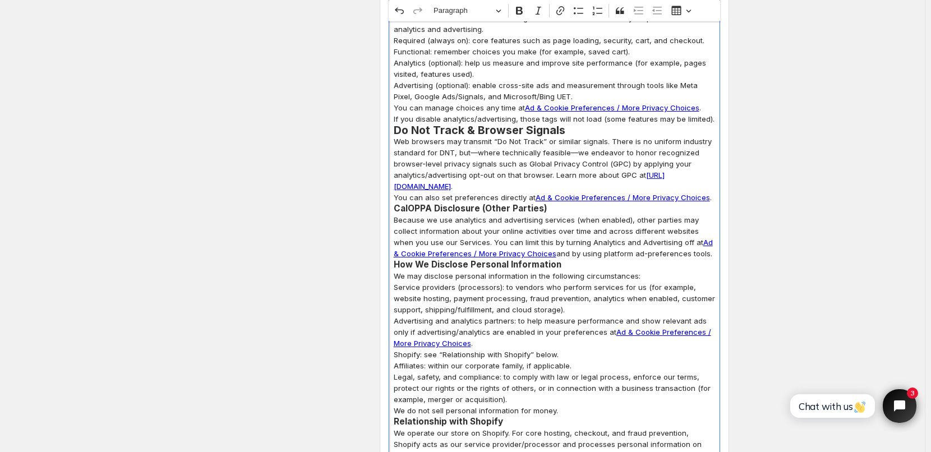
scroll to position [1682, 0]
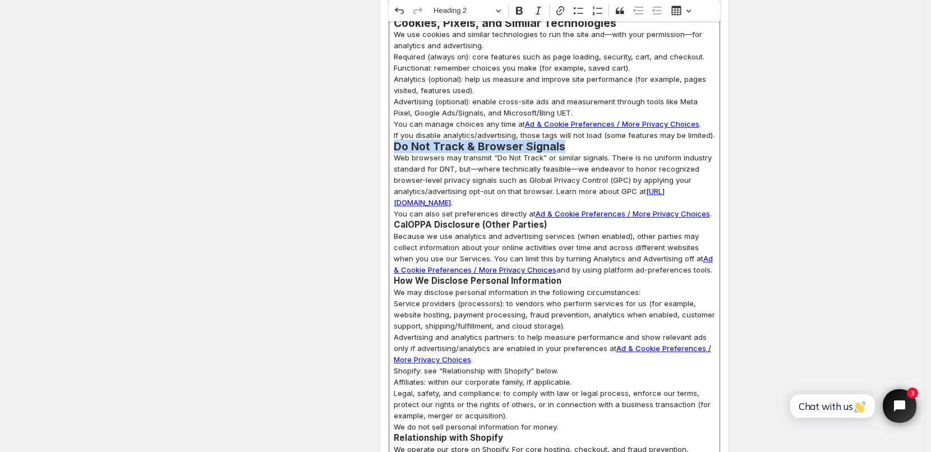
drag, startPoint x: 398, startPoint y: 122, endPoint x: 566, endPoint y: 125, distance: 168.8
click at [566, 141] on h2 "Do Not Track & Browser Signals" at bounding box center [554, 146] width 321 height 11
click at [492, 12] on span "Heading 2" at bounding box center [462, 10] width 58 height 13
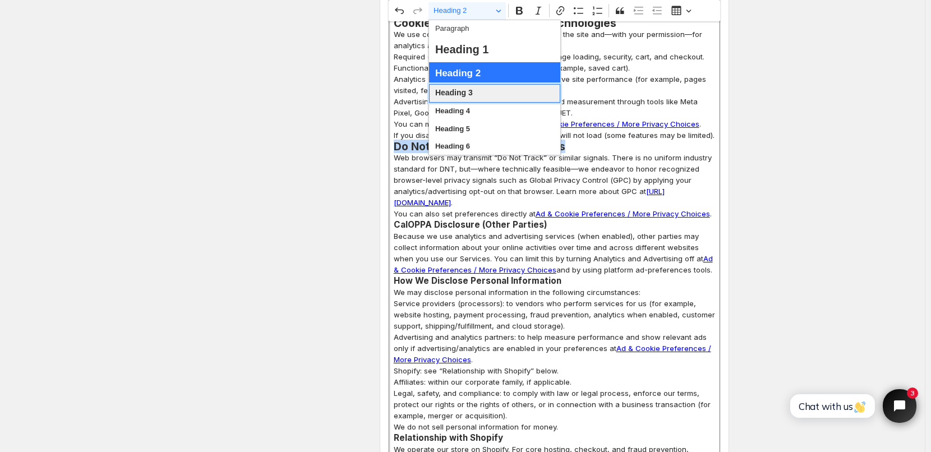
click at [471, 95] on span "Heading 3" at bounding box center [454, 93] width 38 height 15
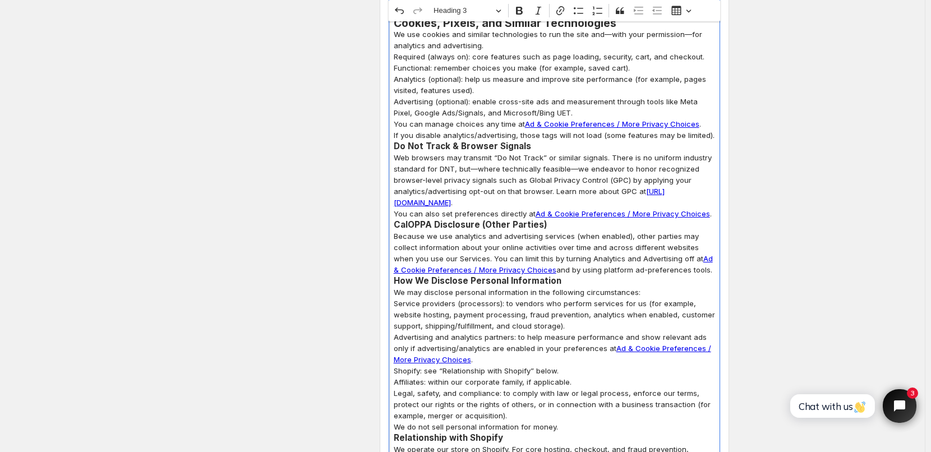
click at [546, 152] on p "Web browsers may transmit “Do Not Track” or similar signals. There is no unifor…" at bounding box center [554, 180] width 321 height 56
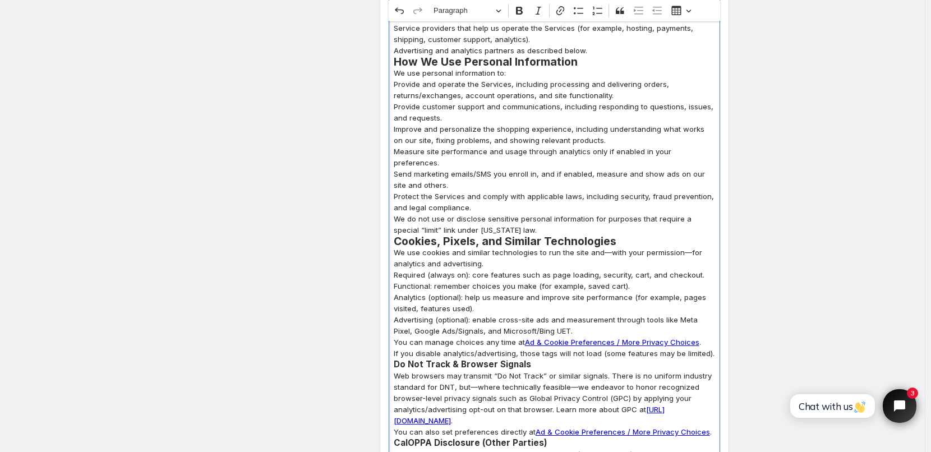
scroll to position [1458, 0]
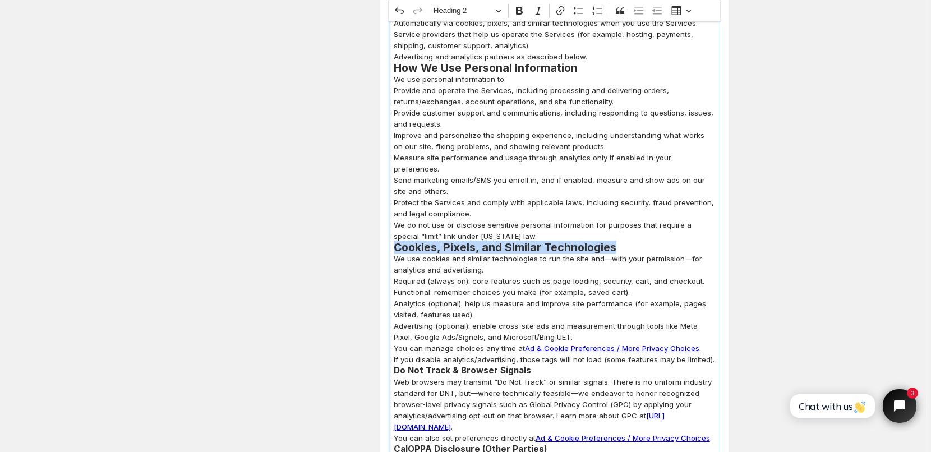
drag, startPoint x: 399, startPoint y: 224, endPoint x: 620, endPoint y: 224, distance: 221.0
click at [620, 242] on h2 "Cookies, Pixels, and Similar Technologies" at bounding box center [554, 247] width 321 height 11
click at [483, 8] on span "Heading 2" at bounding box center [462, 10] width 58 height 13
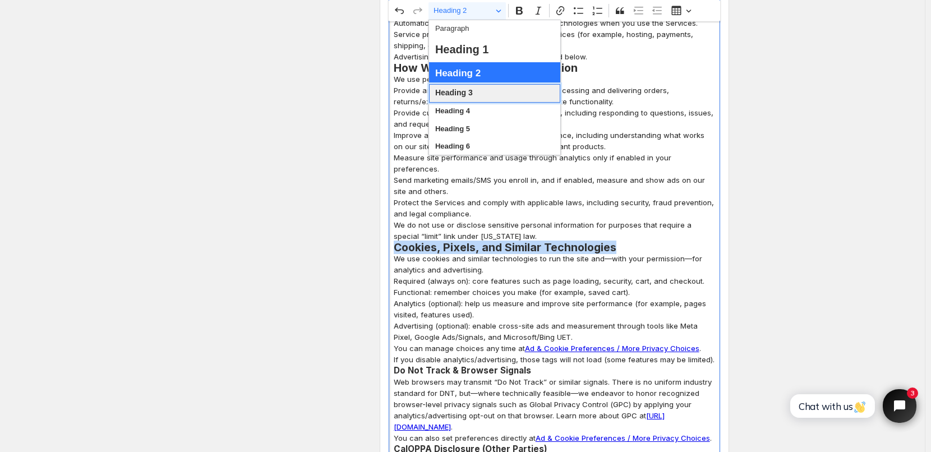
click at [469, 94] on span "Heading 3" at bounding box center [454, 93] width 38 height 15
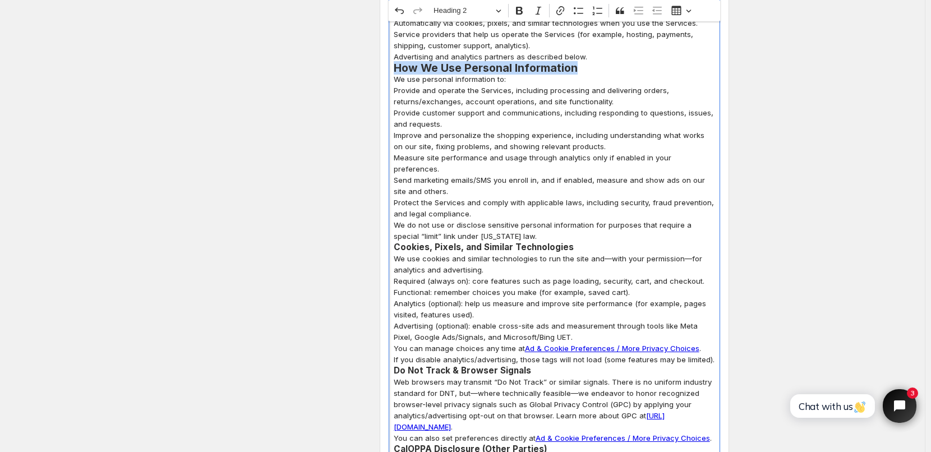
drag, startPoint x: 399, startPoint y: 55, endPoint x: 575, endPoint y: 61, distance: 176.2
click at [575, 62] on h2 "How We Use Personal Information" at bounding box center [554, 67] width 321 height 11
click at [483, 12] on span "Heading 2" at bounding box center [462, 10] width 58 height 13
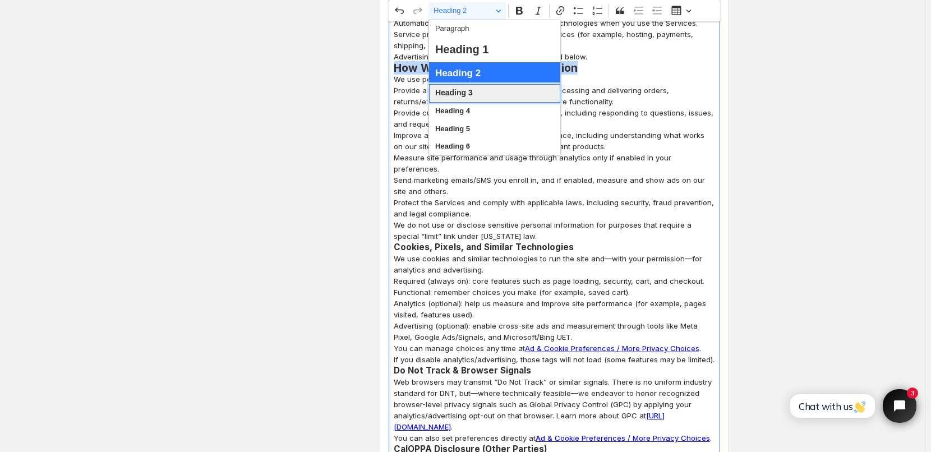
click at [471, 96] on span "Heading 3" at bounding box center [454, 93] width 38 height 15
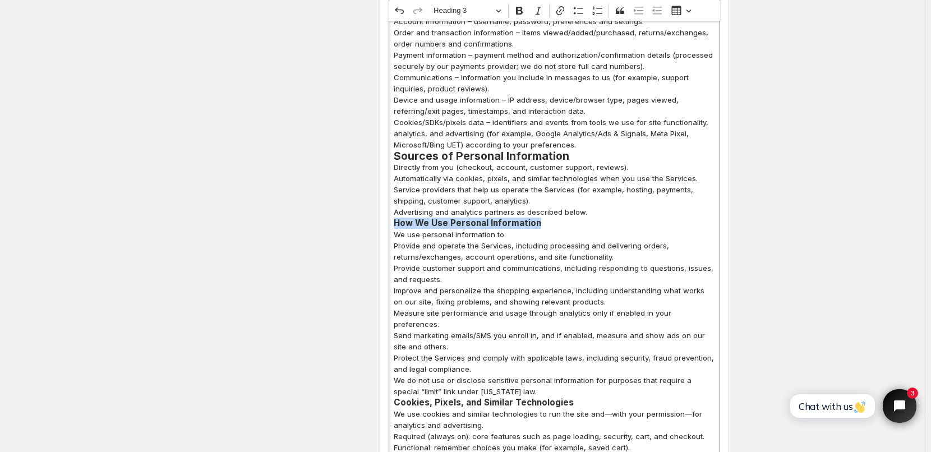
scroll to position [1290, 0]
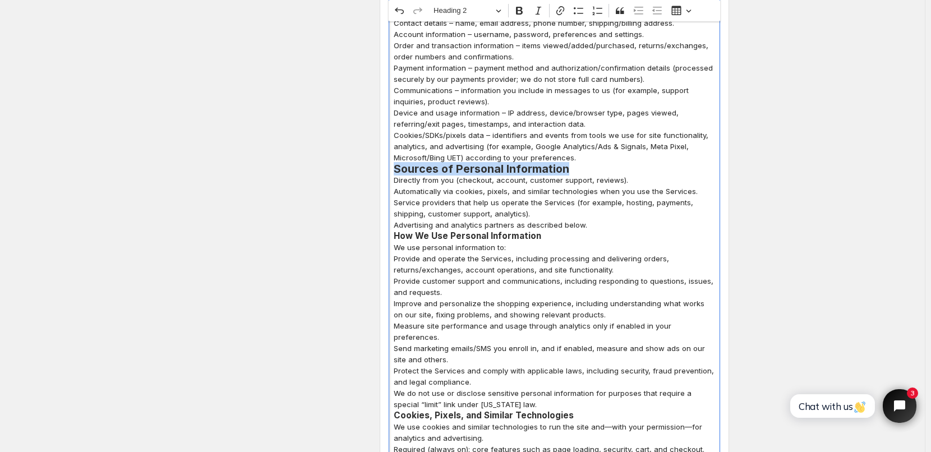
drag, startPoint x: 398, startPoint y: 158, endPoint x: 580, endPoint y: 153, distance: 181.8
click at [580, 163] on h2 "Sources of Personal Information" at bounding box center [554, 168] width 321 height 11
click at [501, 14] on button "Heading 2" at bounding box center [466, 10] width 77 height 17
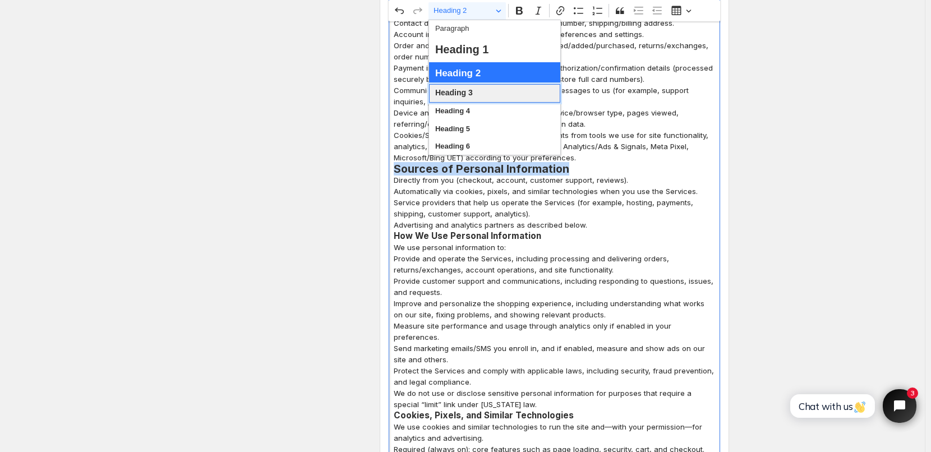
click at [473, 93] on span "Heading 3" at bounding box center [454, 93] width 38 height 15
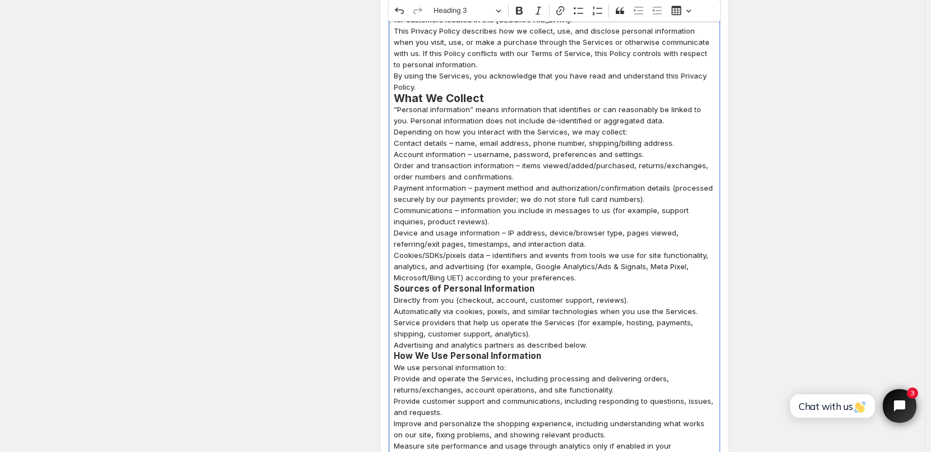
scroll to position [1122, 0]
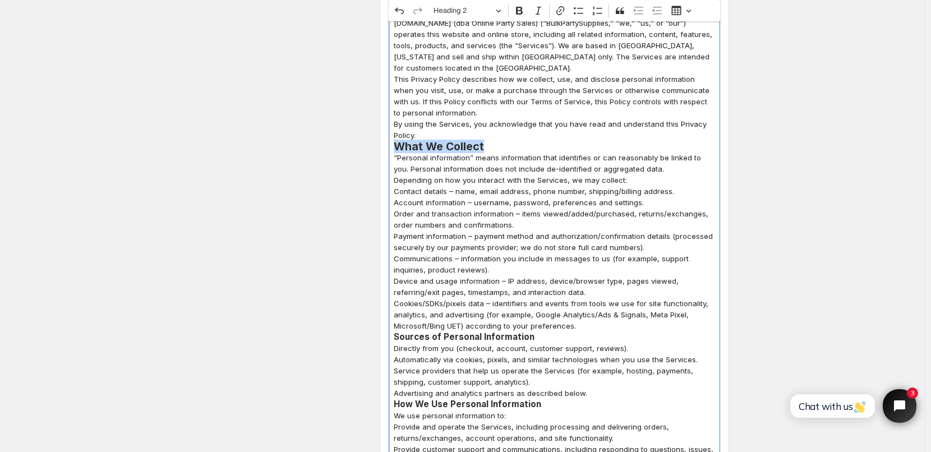
drag, startPoint x: 398, startPoint y: 133, endPoint x: 502, endPoint y: 136, distance: 104.9
click at [502, 141] on h2 "What We Collect" at bounding box center [554, 146] width 321 height 11
click at [474, 14] on span "Heading 2" at bounding box center [462, 10] width 58 height 13
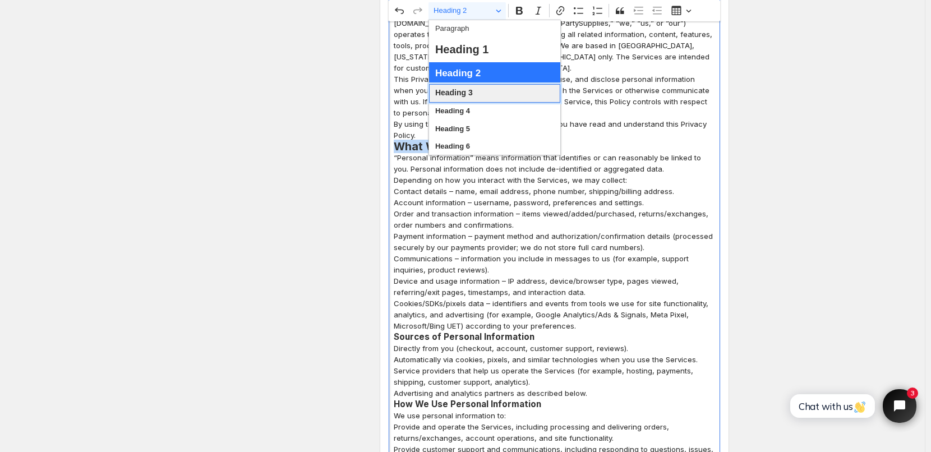
click at [468, 93] on span "Heading 3" at bounding box center [454, 93] width 38 height 15
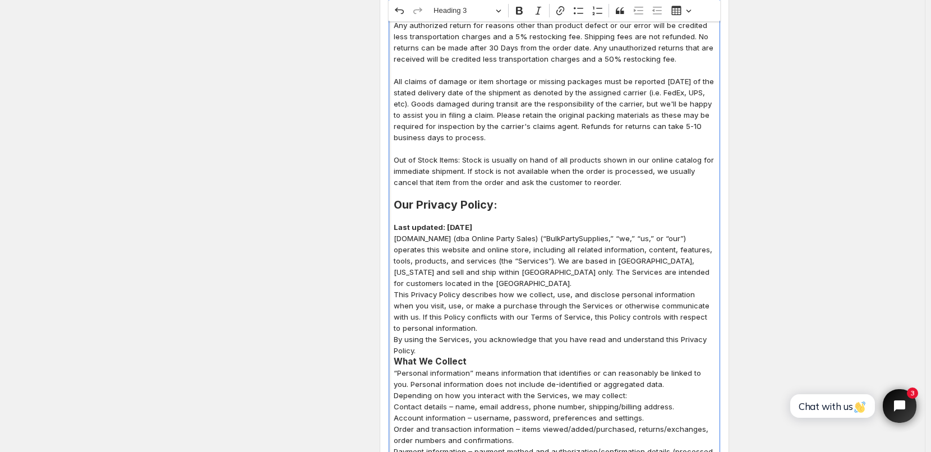
scroll to position [897, 0]
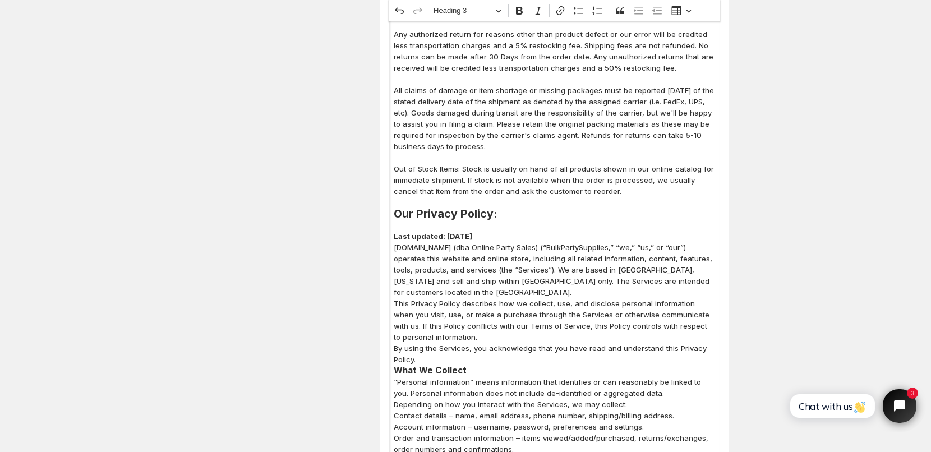
click at [553, 152] on p "Editor editing area: main. Press Alt+0 for help." at bounding box center [554, 157] width 321 height 11
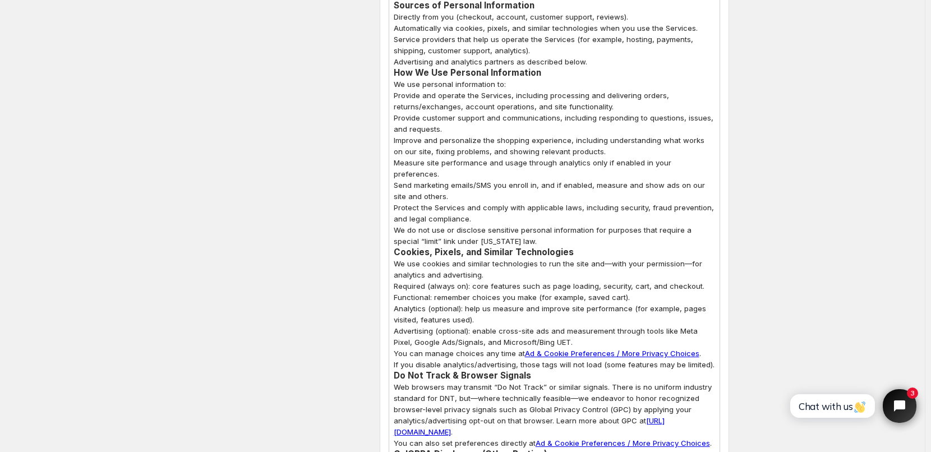
scroll to position [1458, 0]
